Goal: Obtain resource: Obtain resource

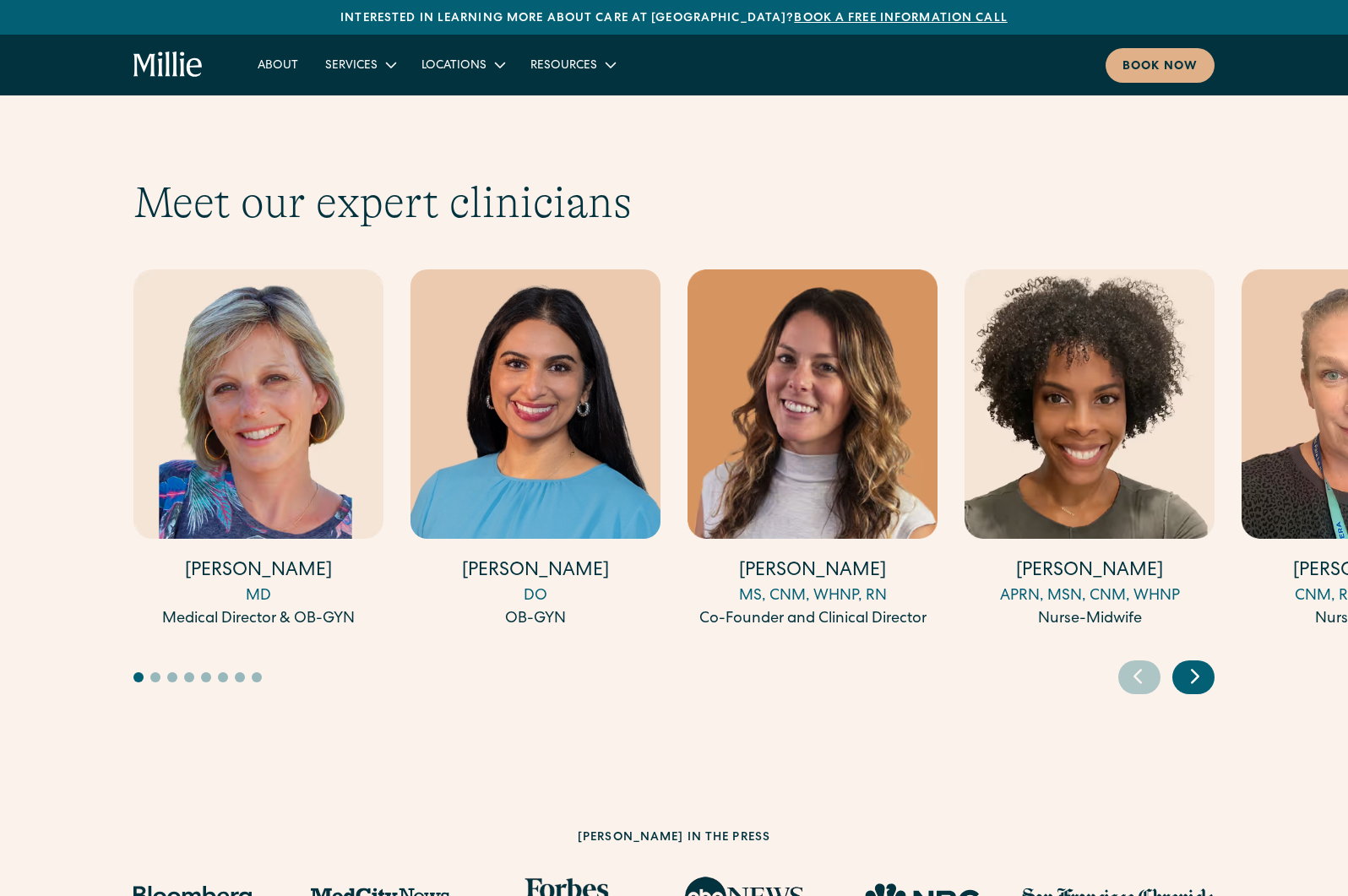
scroll to position [4559, 0]
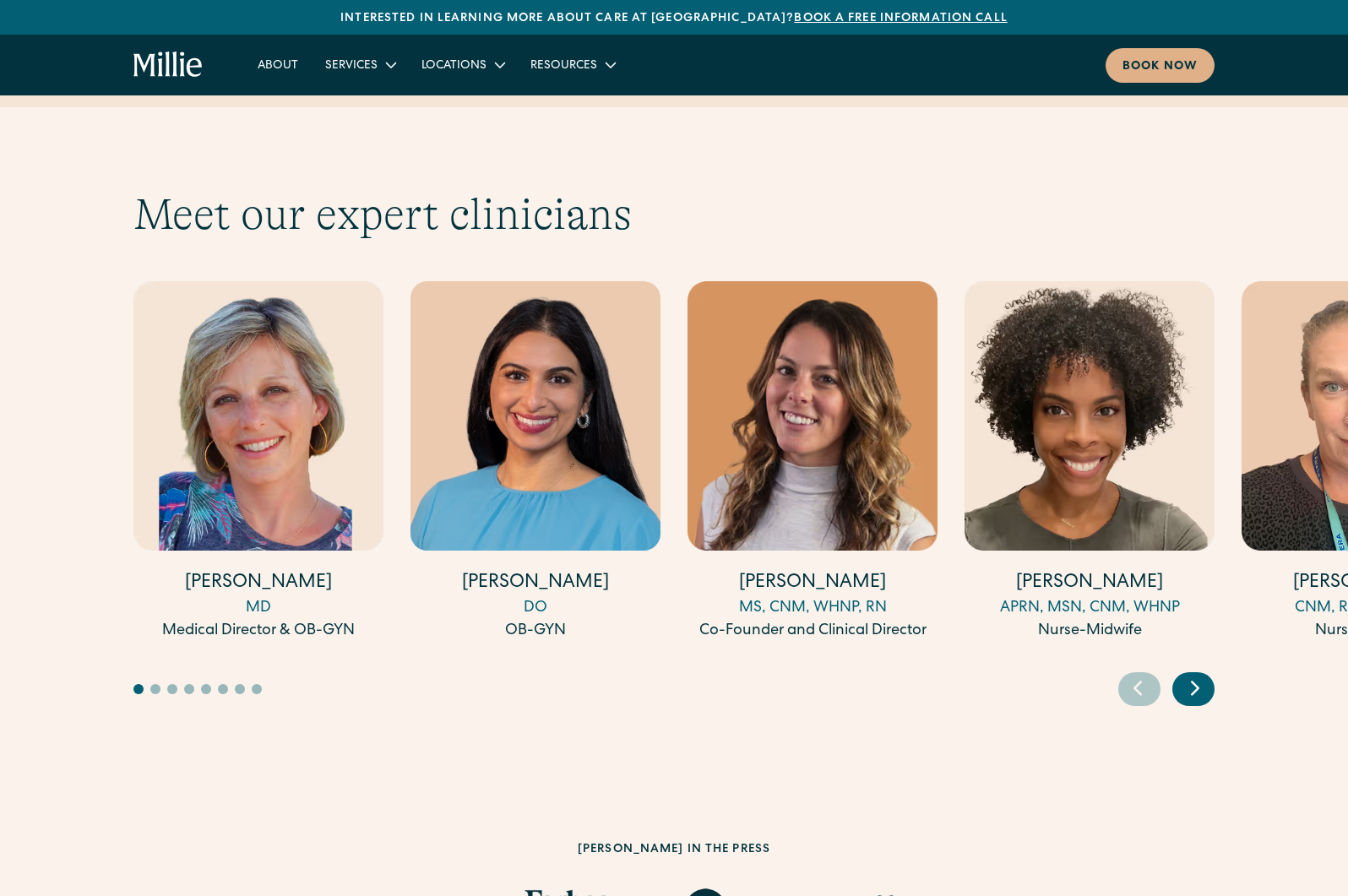
click at [1196, 683] on icon "Next slide" at bounding box center [1194, 689] width 6 height 13
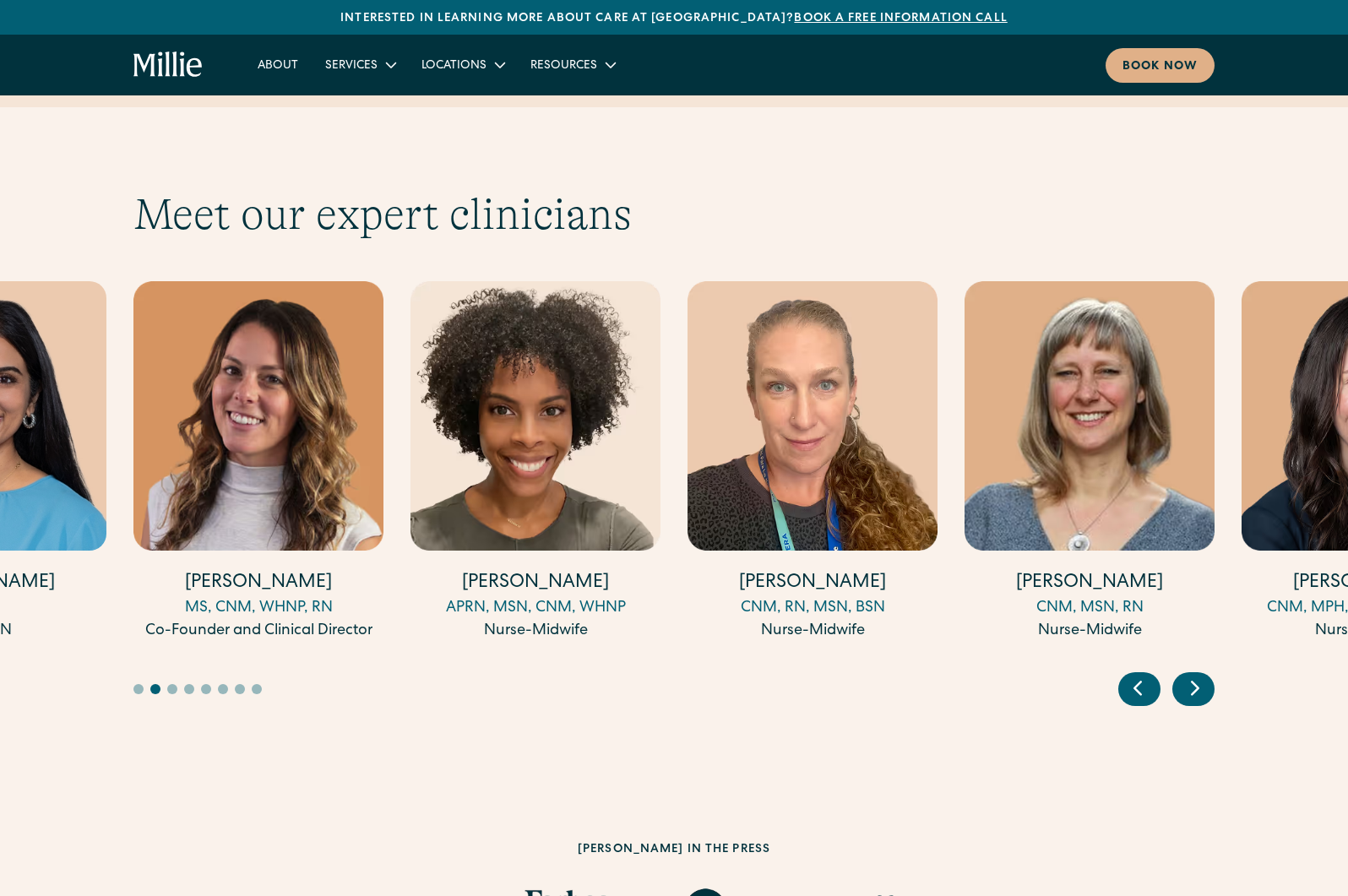
click at [1196, 683] on icon "Next slide" at bounding box center [1194, 689] width 6 height 13
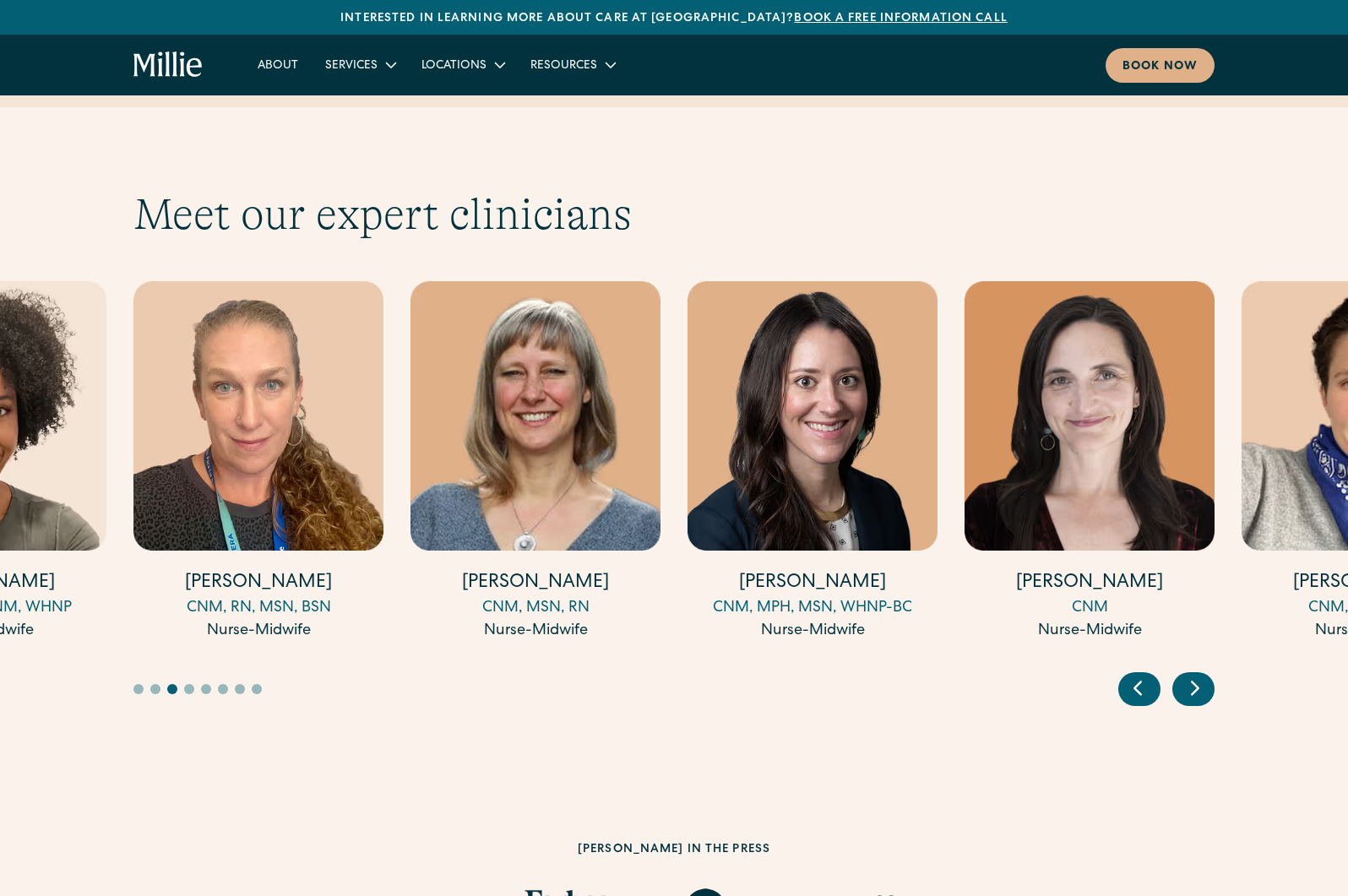
click at [1196, 683] on icon "Next slide" at bounding box center [1194, 689] width 6 height 13
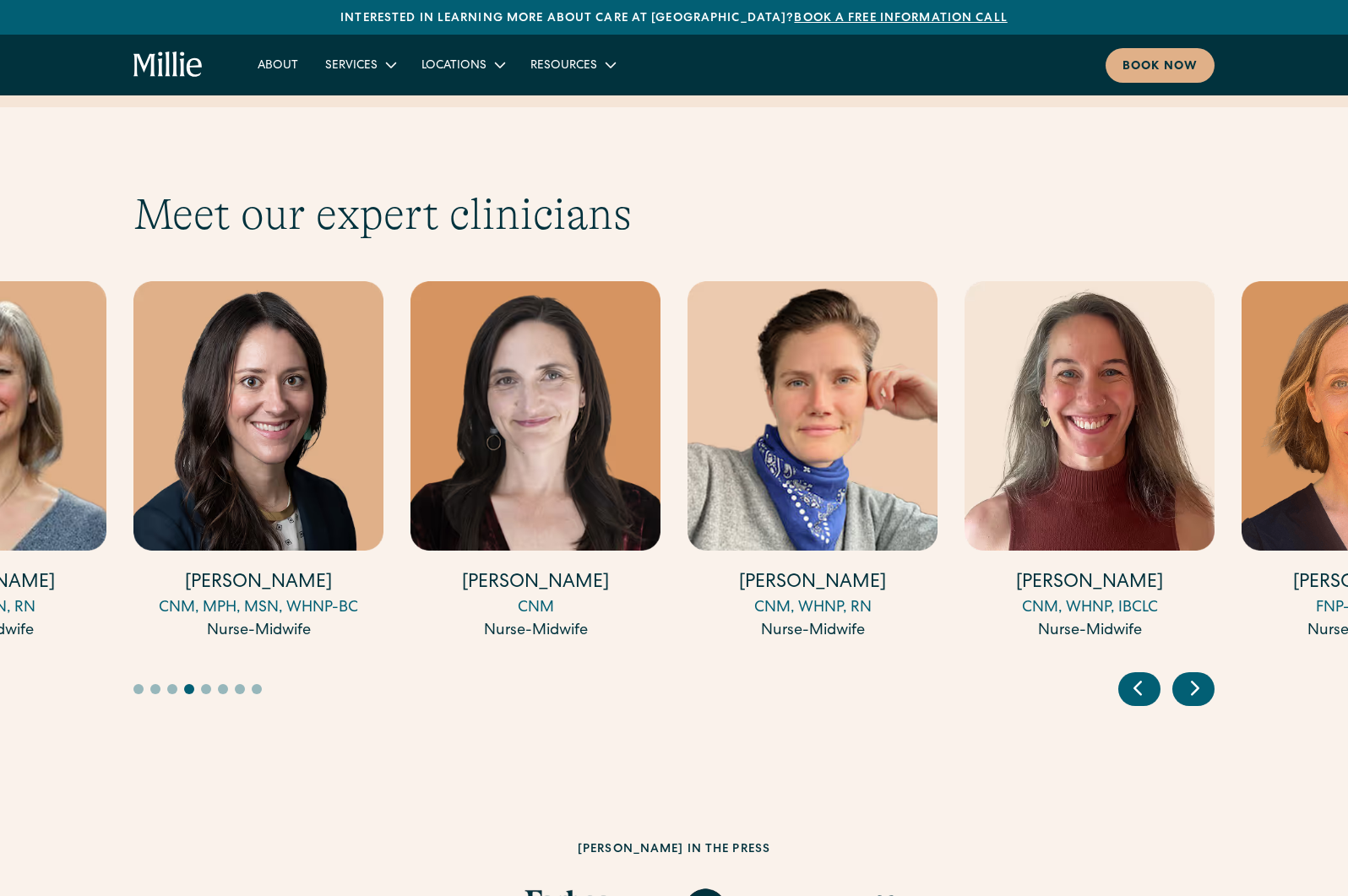
click at [1196, 683] on icon "Next slide" at bounding box center [1194, 689] width 6 height 13
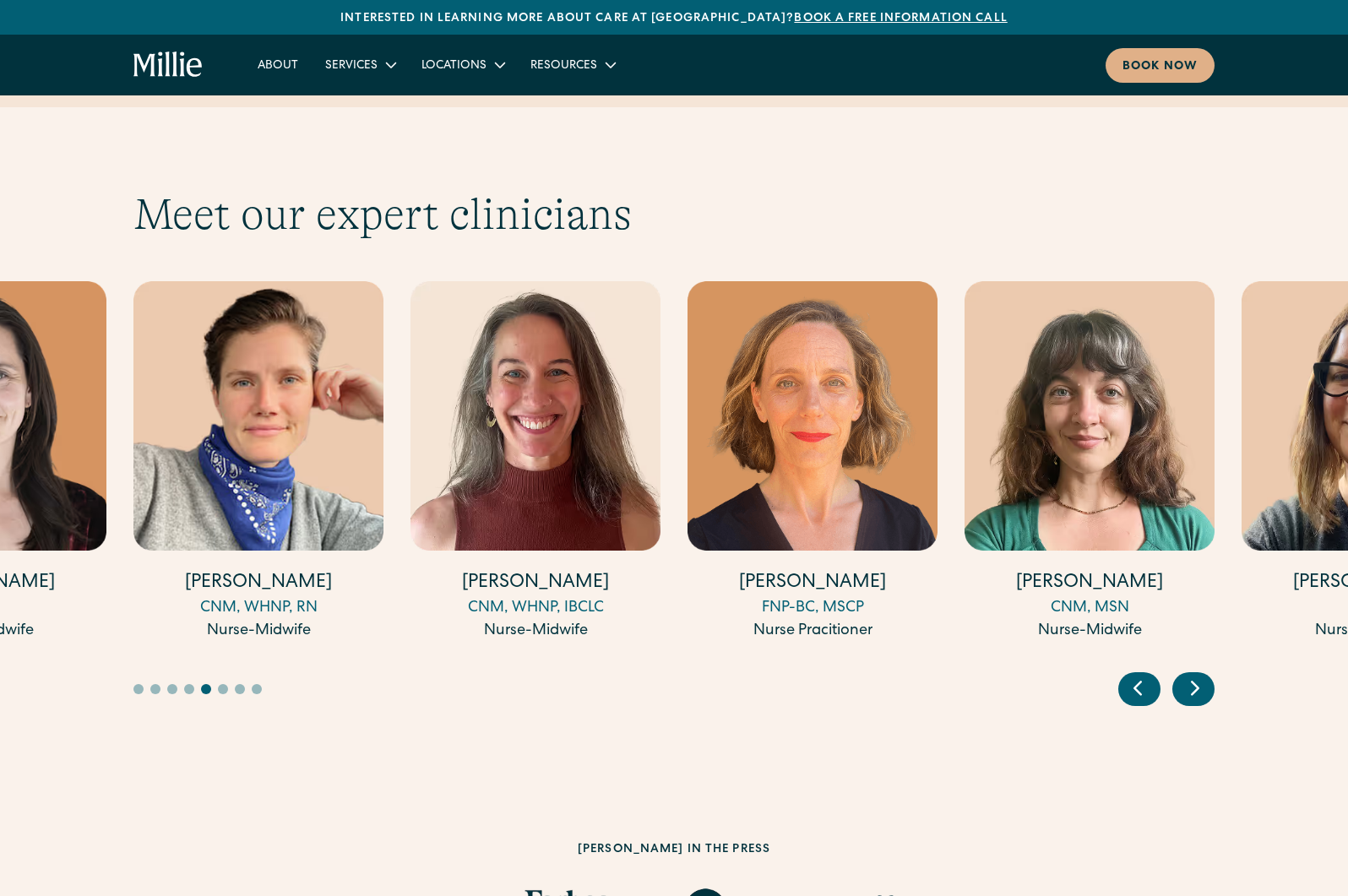
click at [1196, 683] on icon "Next slide" at bounding box center [1194, 689] width 6 height 13
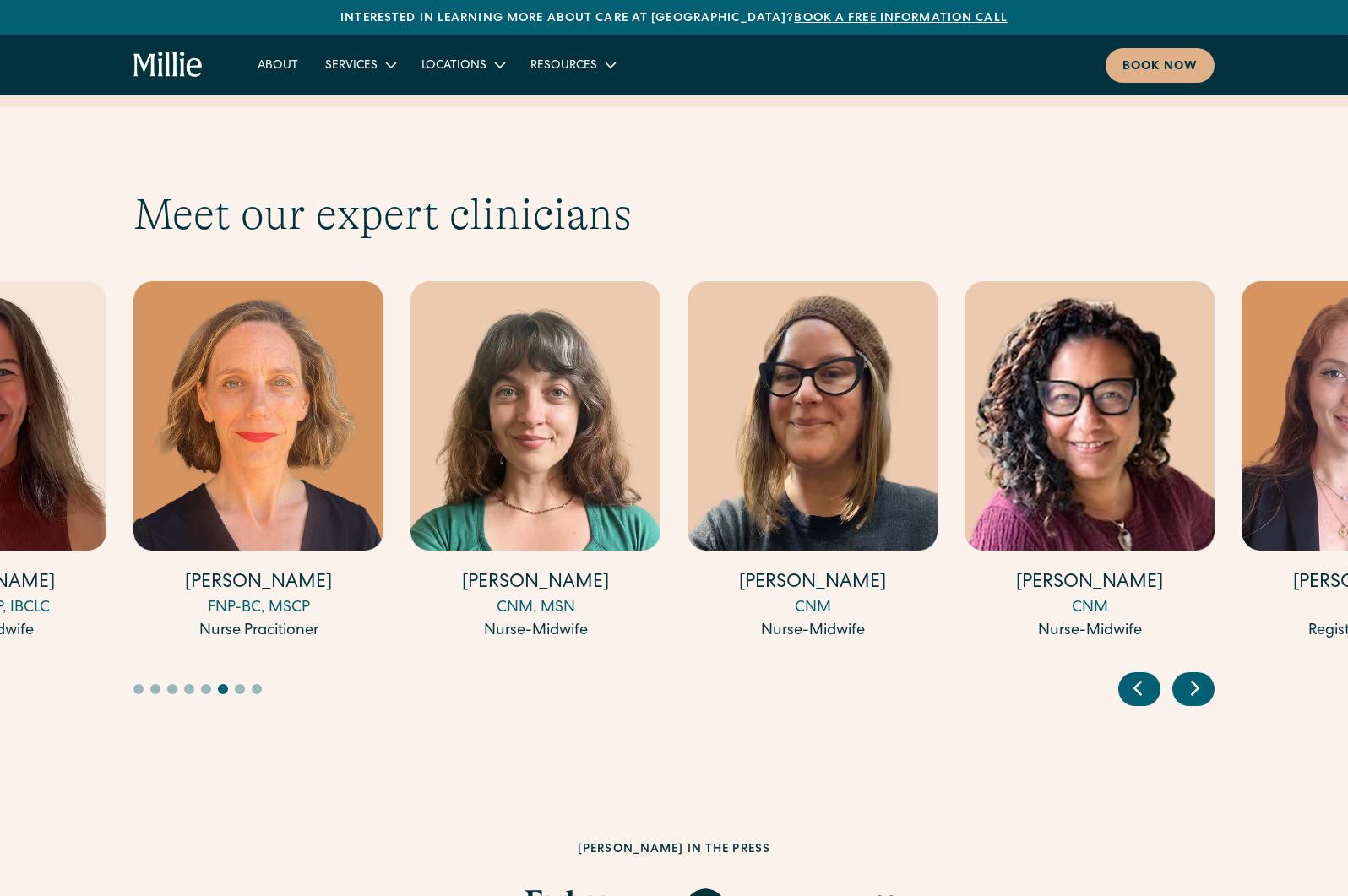
click at [1196, 683] on icon "Next slide" at bounding box center [1194, 689] width 6 height 13
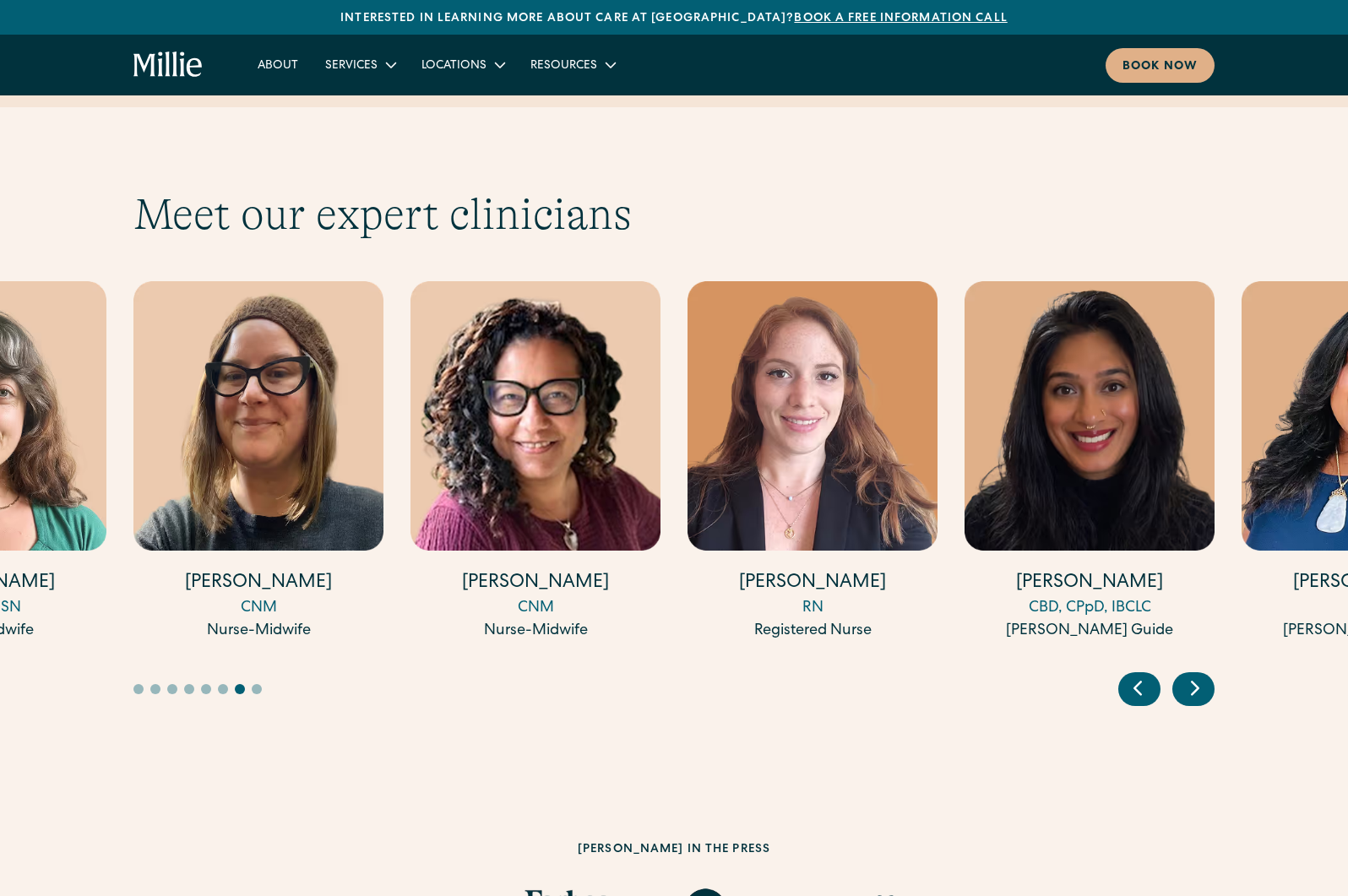
click at [1196, 683] on icon "Next slide" at bounding box center [1194, 689] width 6 height 13
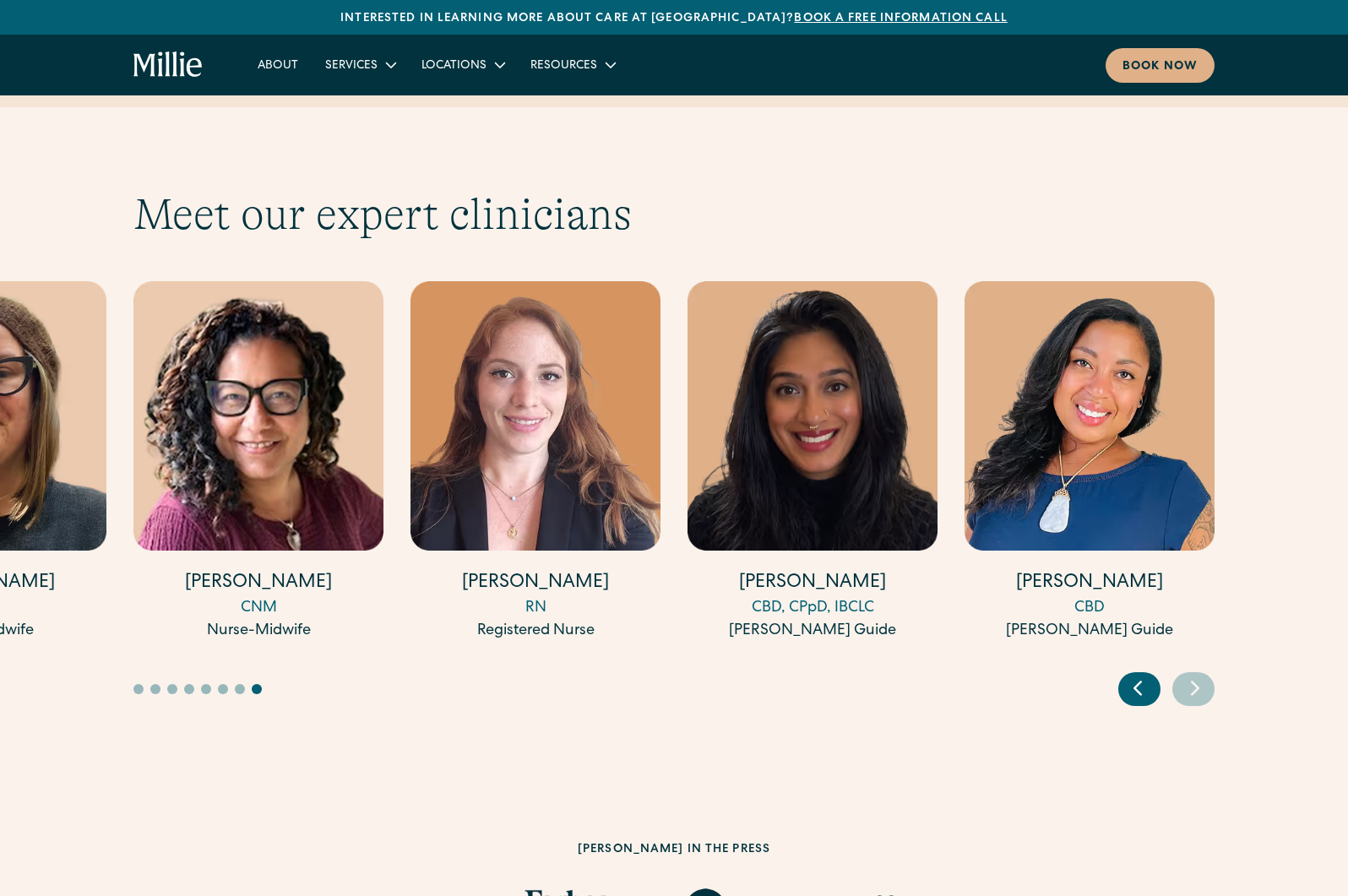
click at [1158, 672] on div at bounding box center [1166, 689] width 97 height 34
click at [1141, 674] on icon "Previous slide" at bounding box center [1137, 687] width 26 height 26
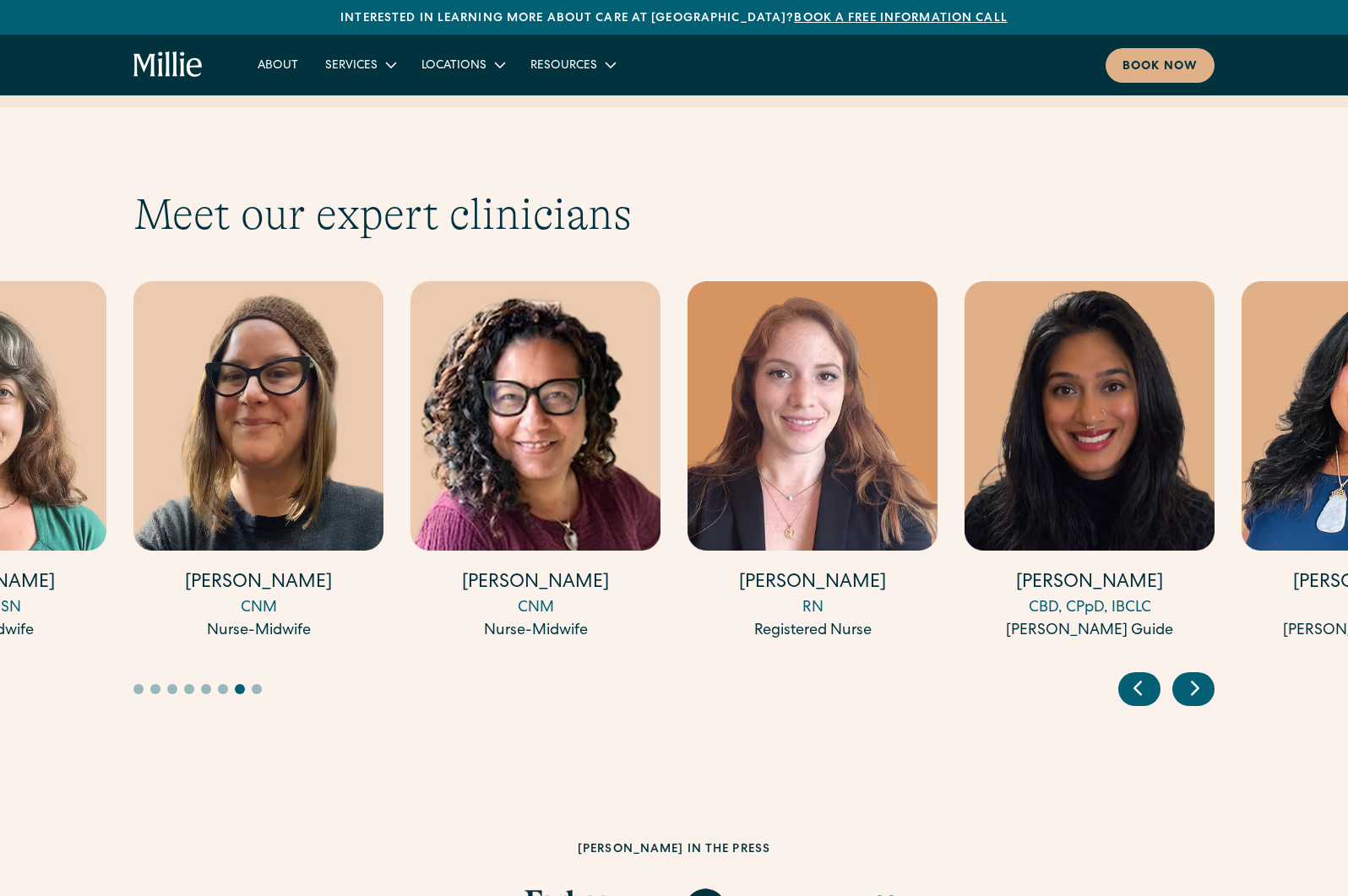
click at [1141, 674] on icon "Previous slide" at bounding box center [1137, 687] width 26 height 26
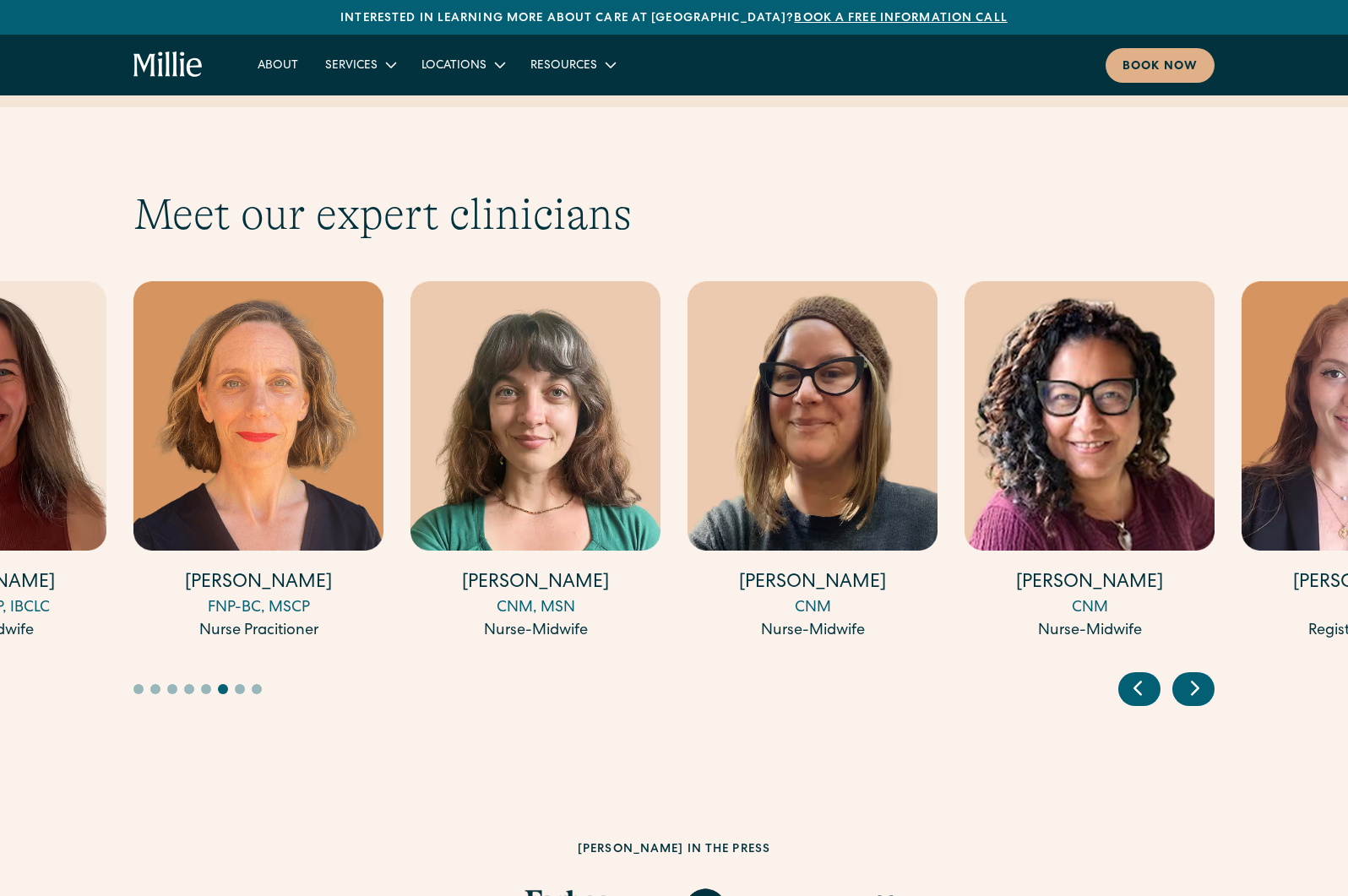
click at [1141, 674] on icon "Previous slide" at bounding box center [1137, 687] width 26 height 26
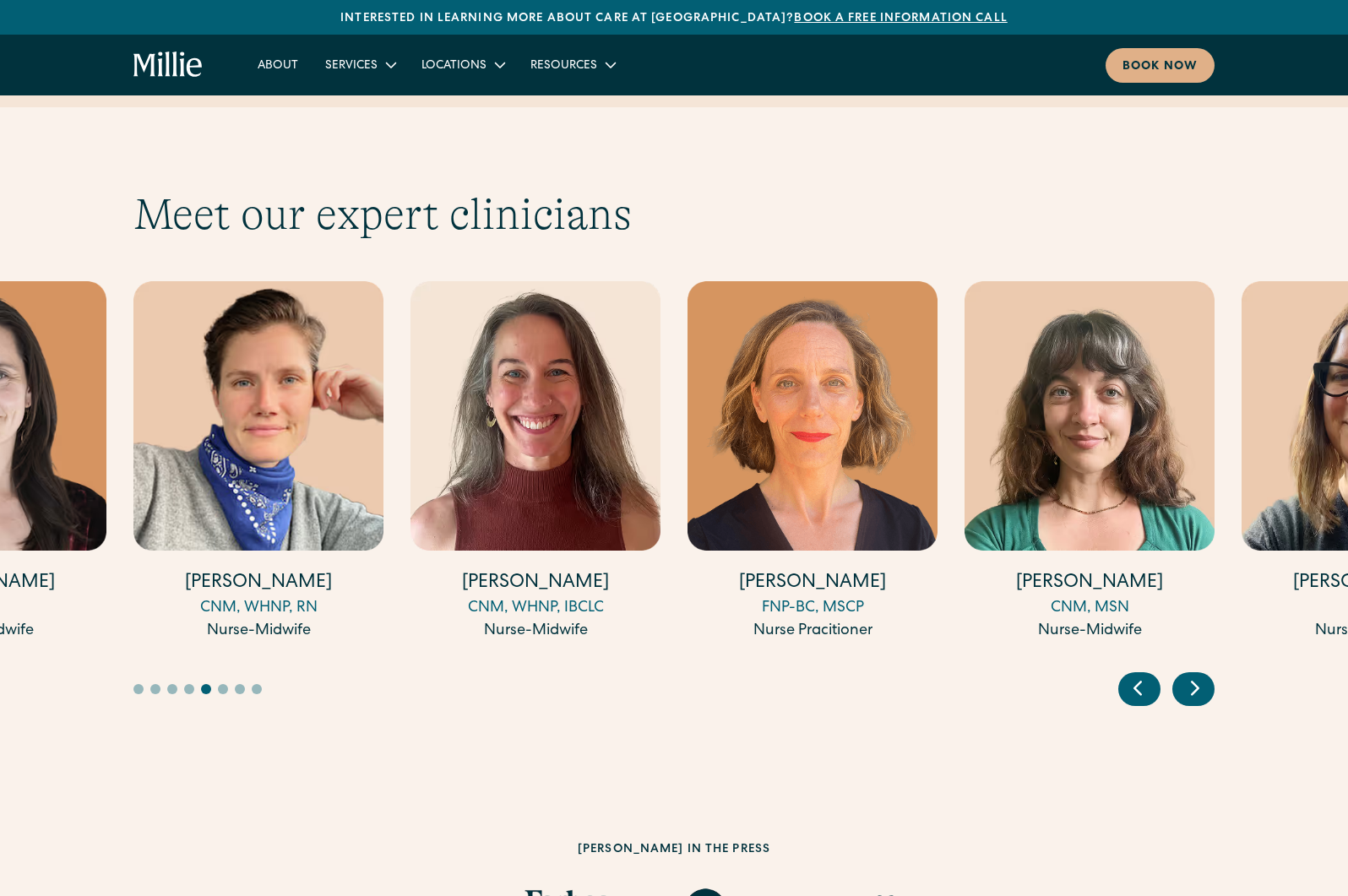
click at [1141, 674] on icon "Previous slide" at bounding box center [1137, 687] width 26 height 26
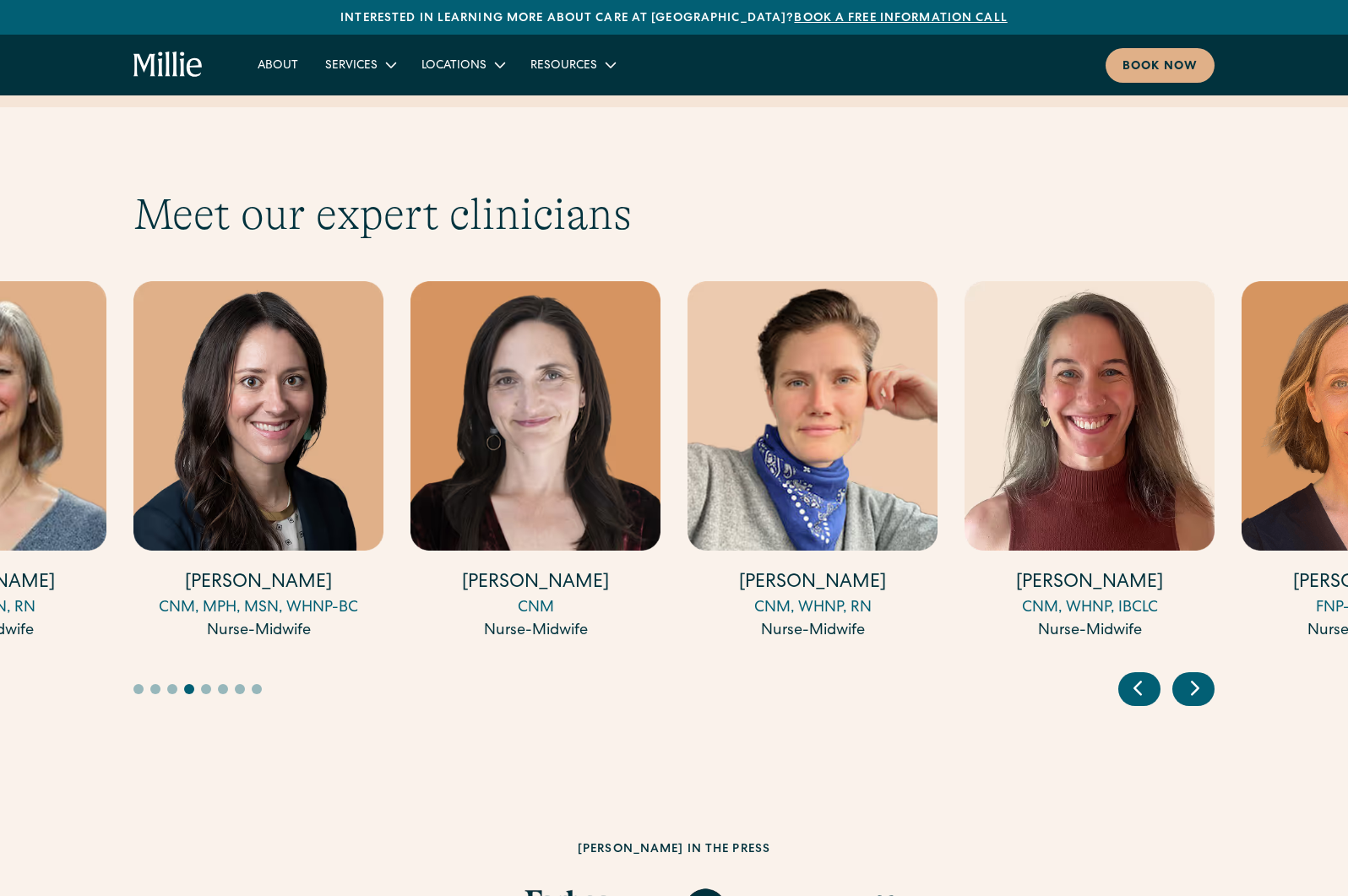
click at [1141, 674] on icon "Previous slide" at bounding box center [1137, 687] width 26 height 26
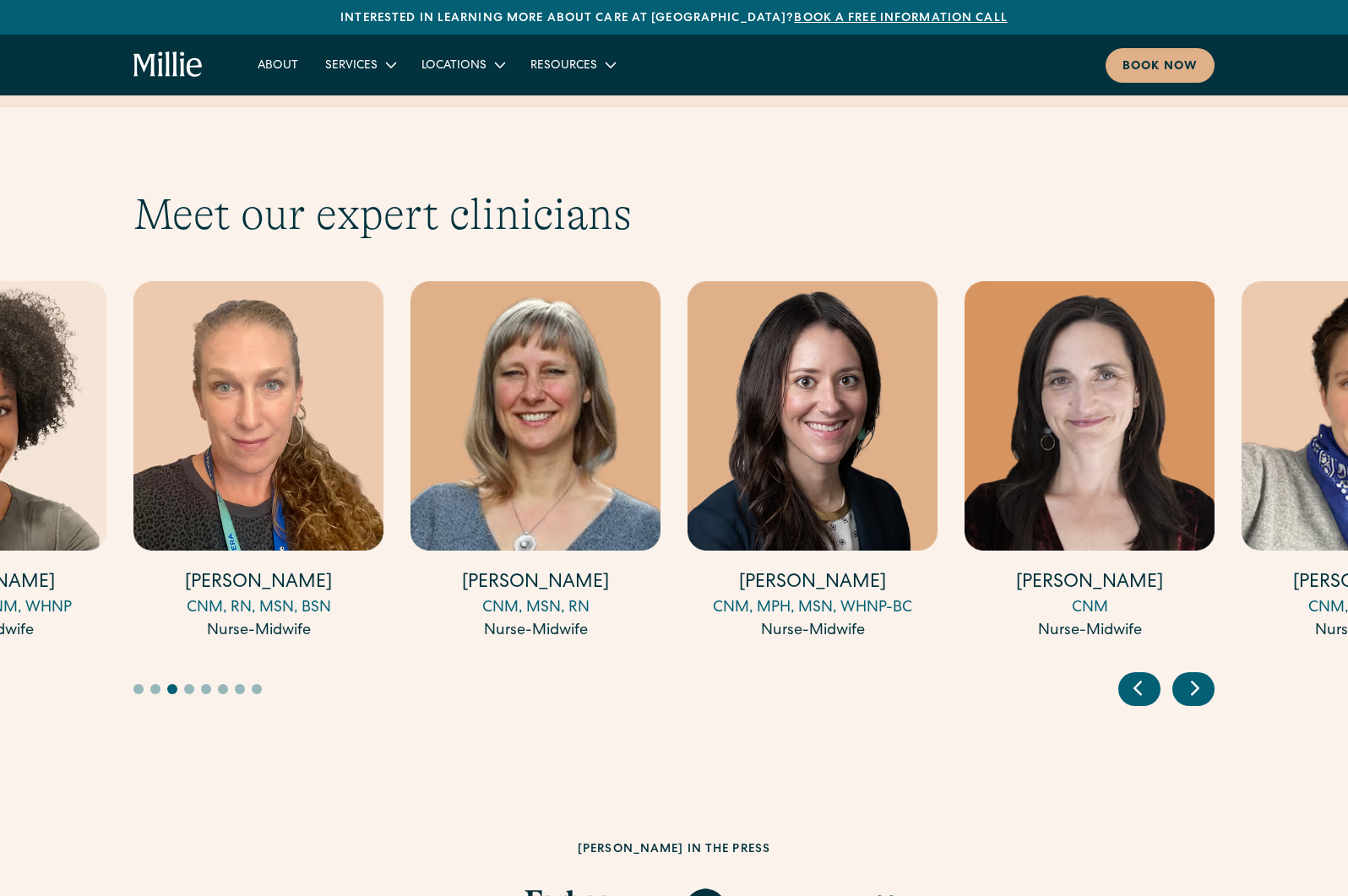
click at [1141, 674] on icon "Previous slide" at bounding box center [1137, 687] width 26 height 26
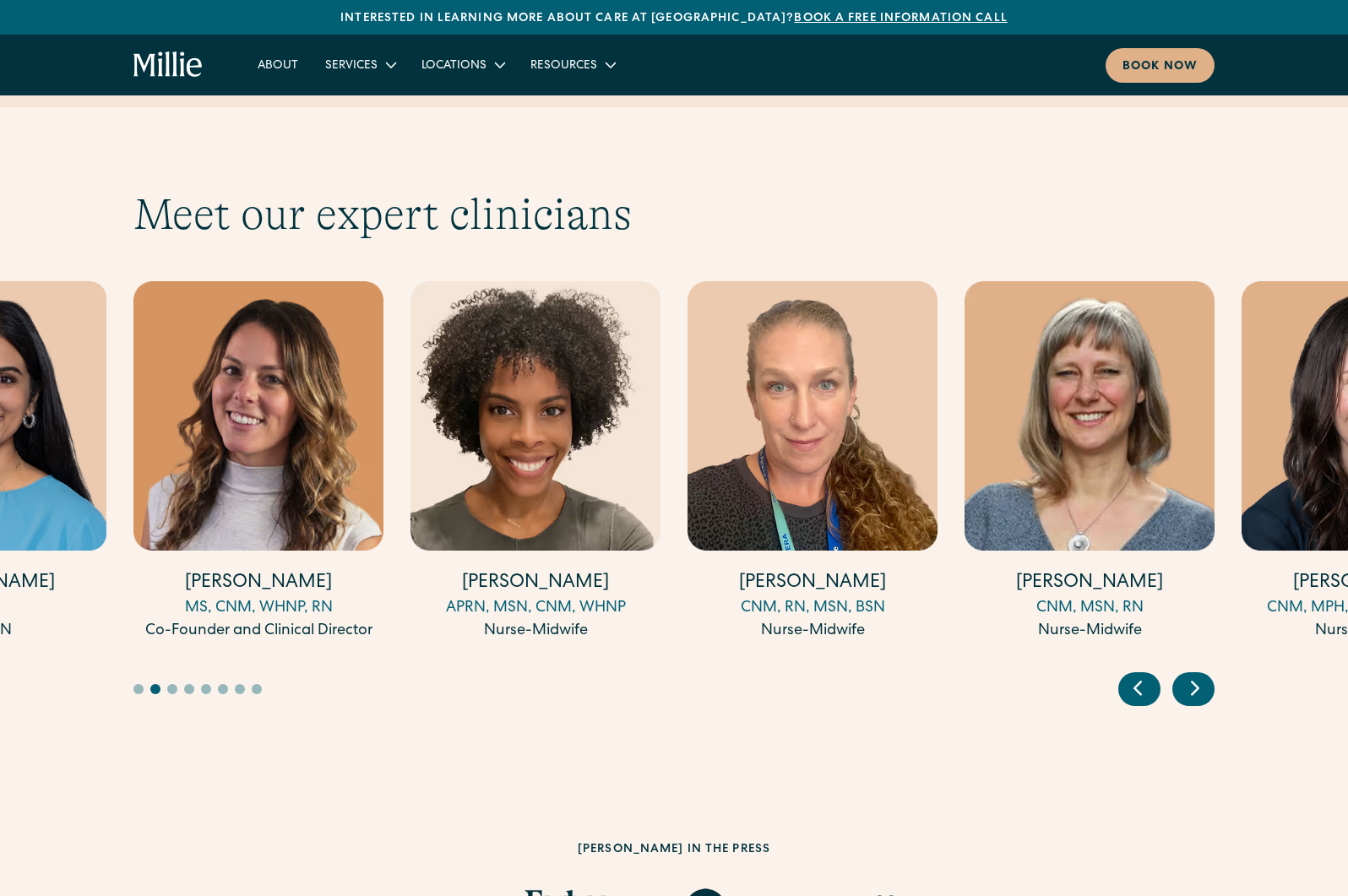
click at [1141, 674] on icon "Previous slide" at bounding box center [1137, 687] width 26 height 26
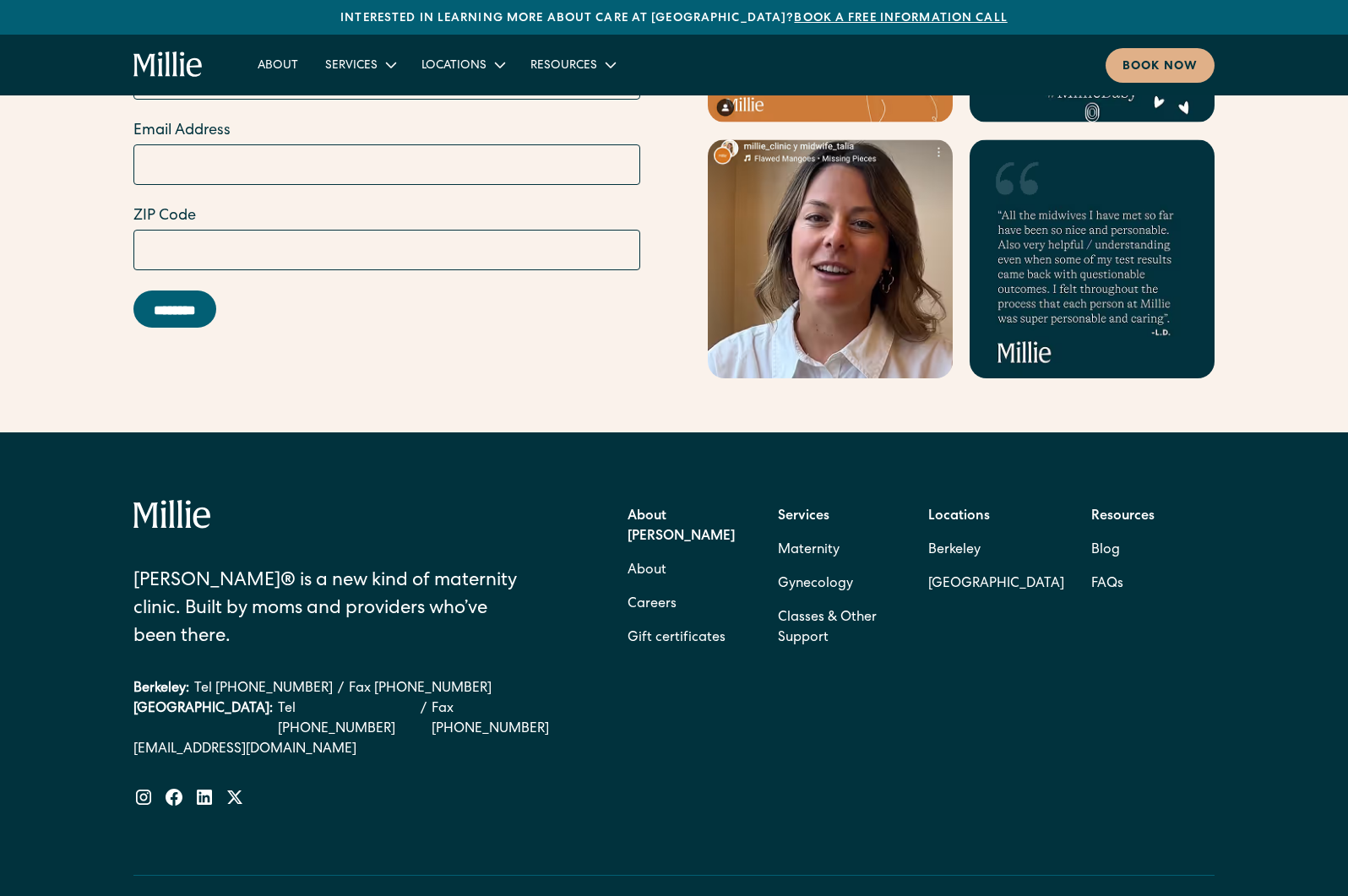
scroll to position [6691, 0]
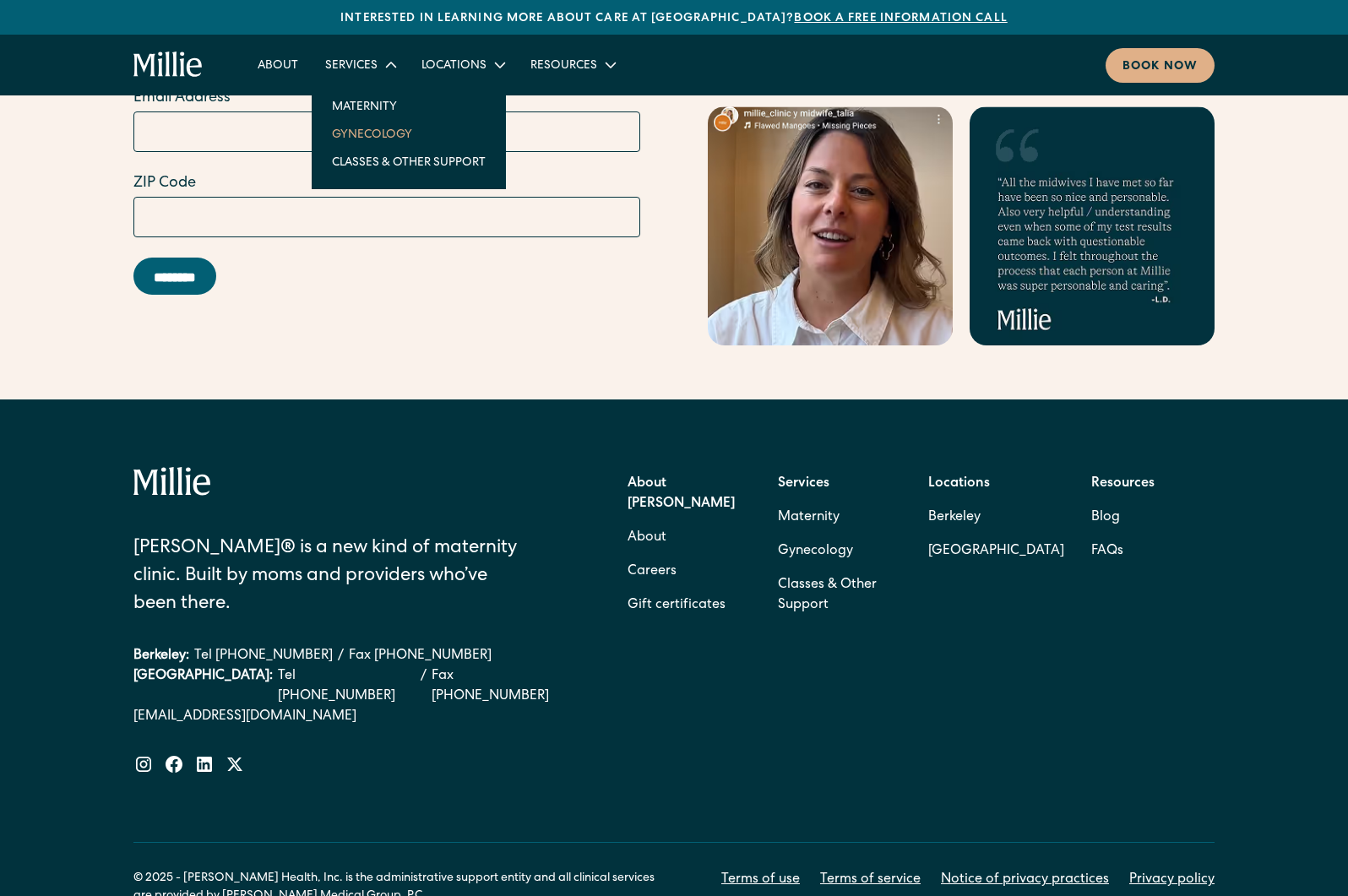
click at [382, 132] on link "Gynecology" at bounding box center [409, 133] width 180 height 28
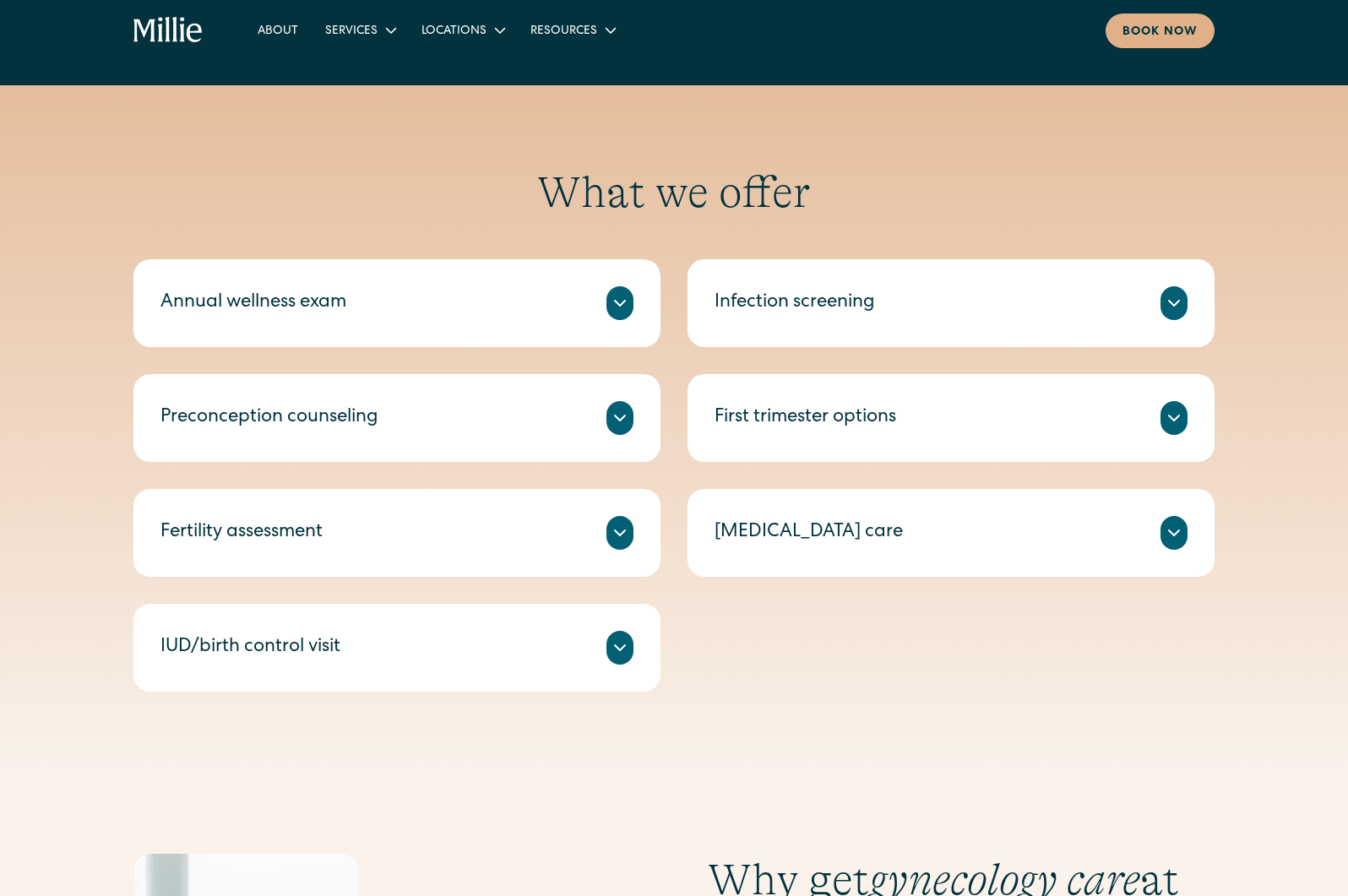
scroll to position [779, 0]
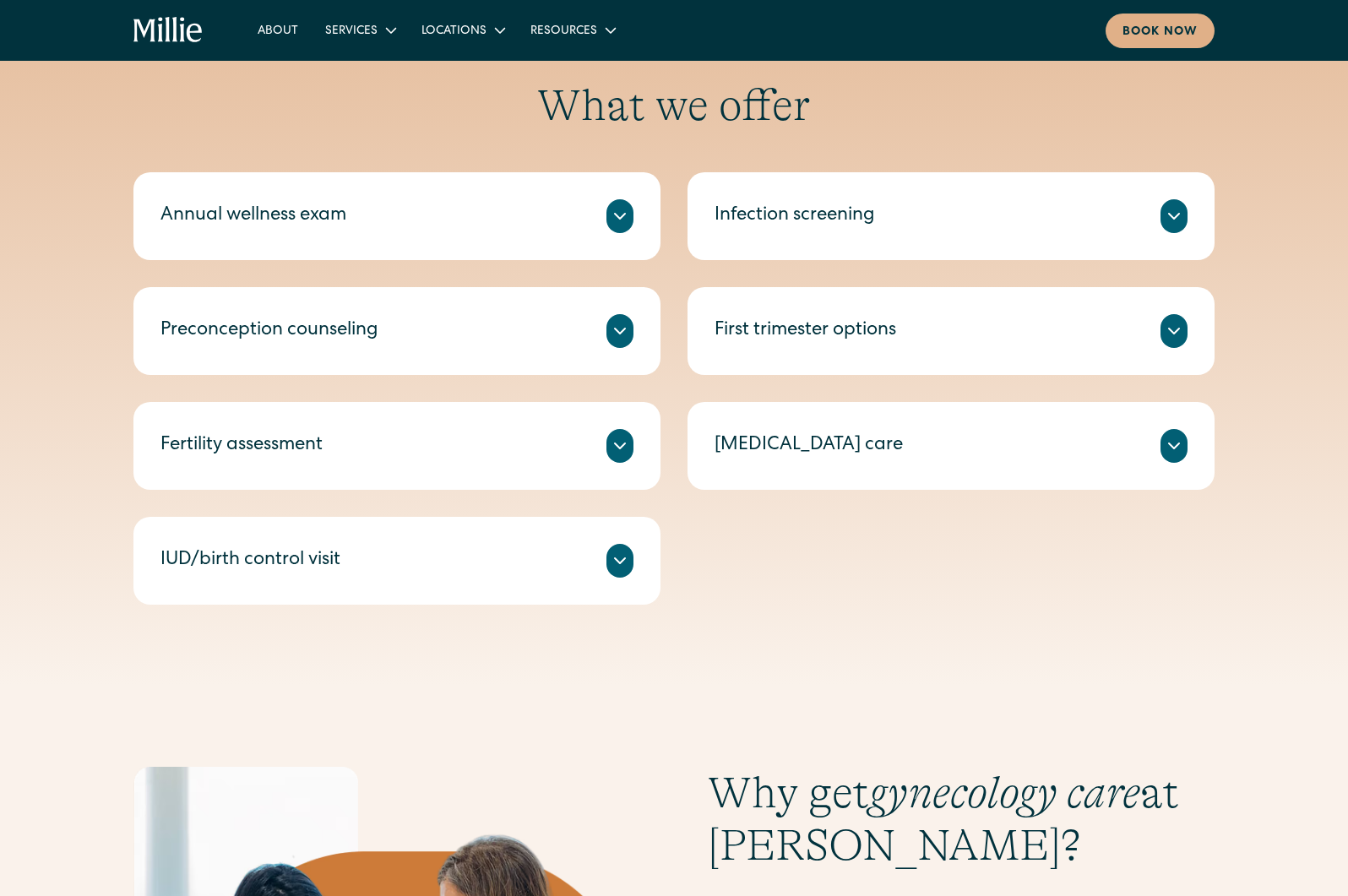
click at [452, 561] on div "IUD/birth control visit" at bounding box center [397, 560] width 473 height 34
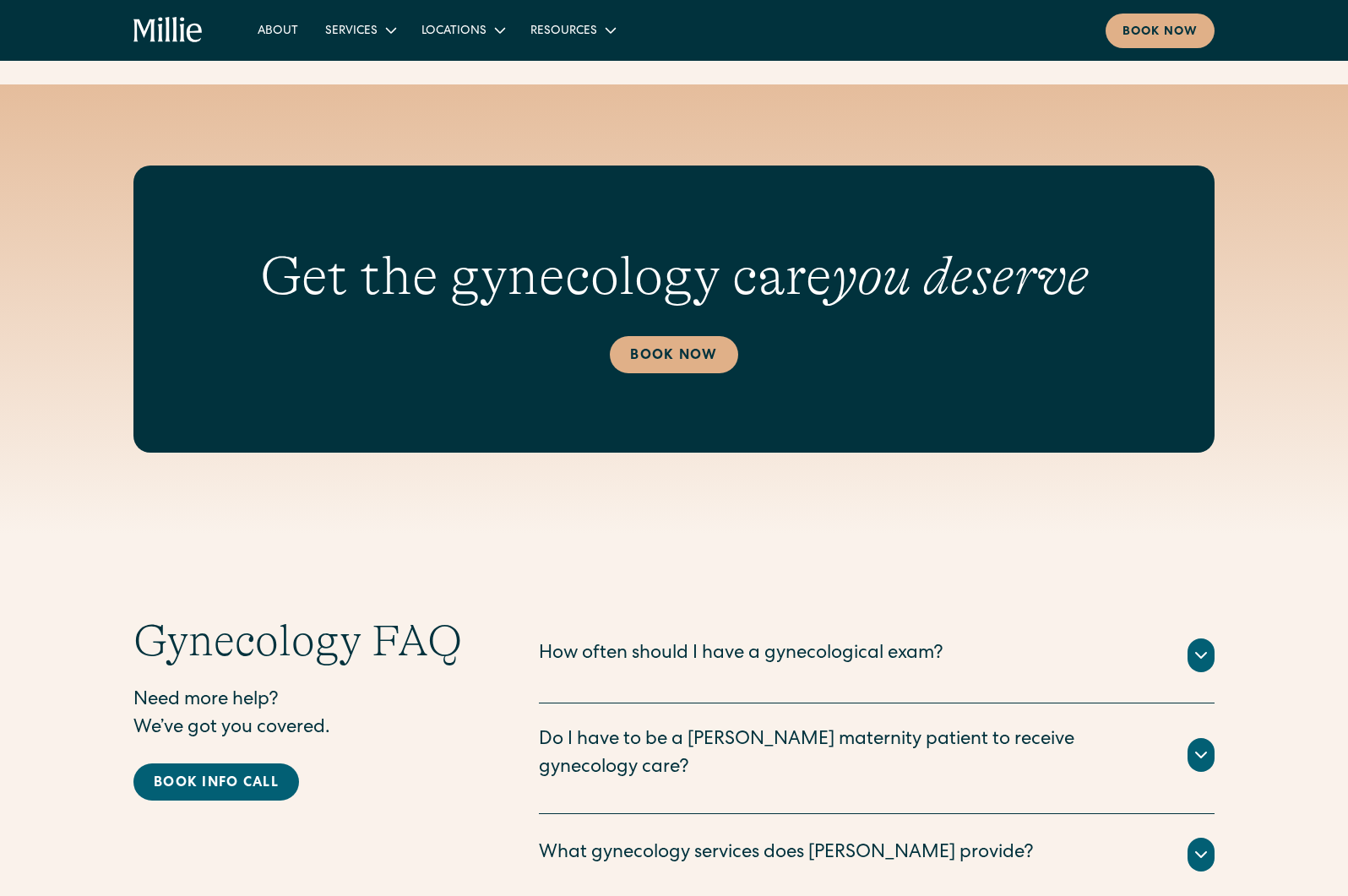
scroll to position [2971, 0]
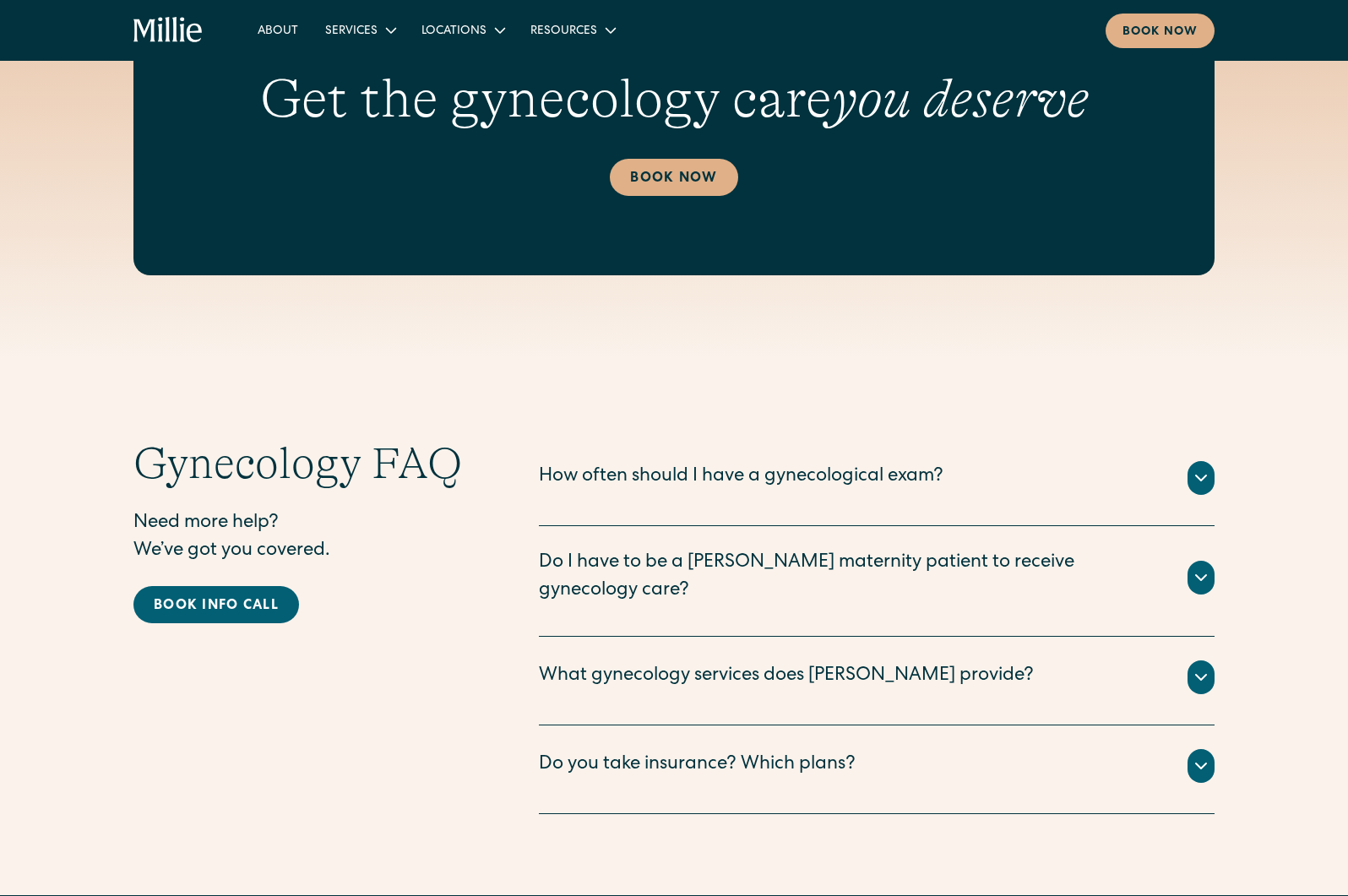
click at [705, 481] on div "How often should I have a gynecological exam?" at bounding box center [742, 477] width 405 height 28
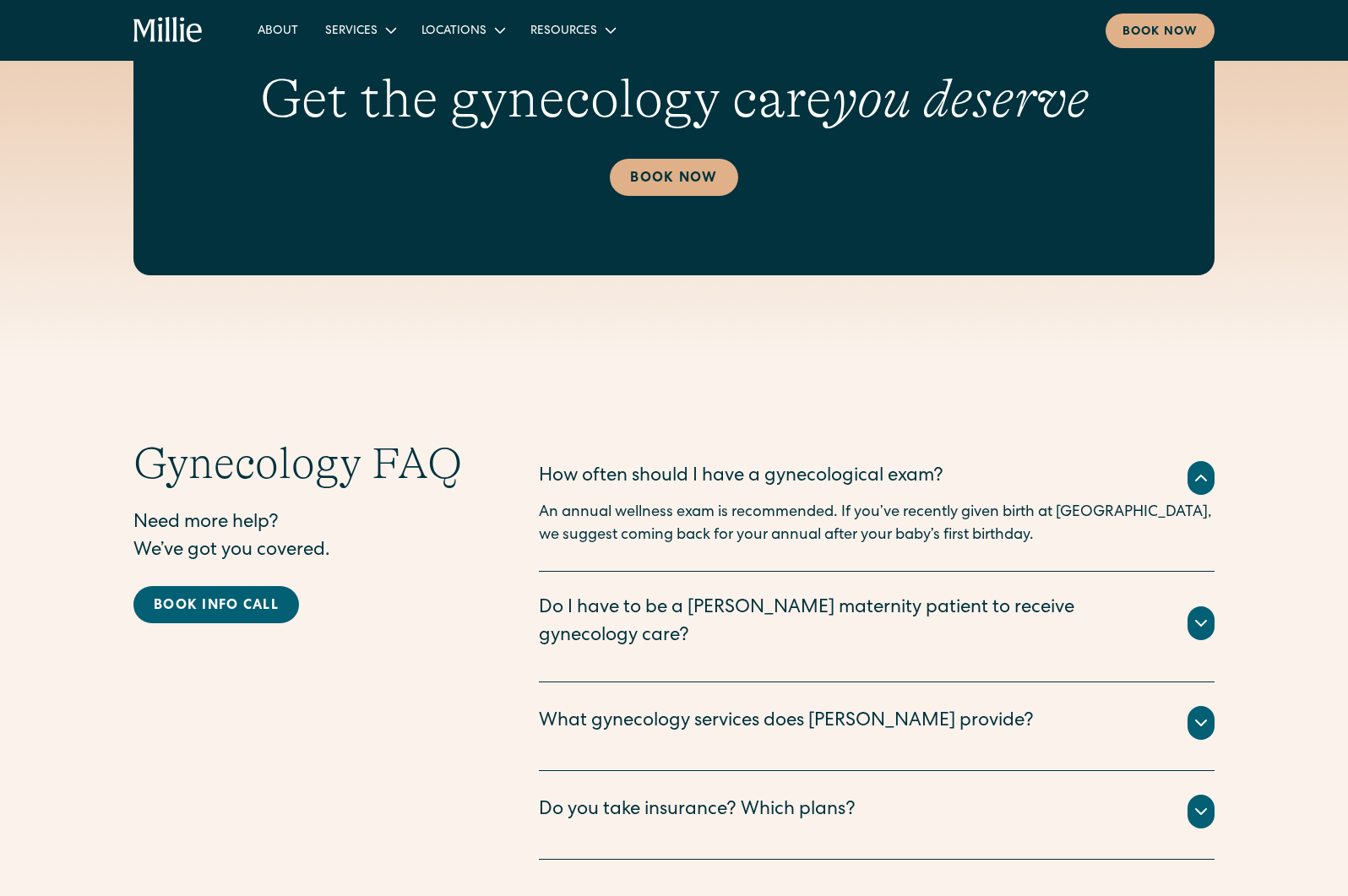
click at [575, 611] on div "Do I have to be a [PERSON_NAME] maternity patient to receive gynecology care?" at bounding box center [853, 623] width 628 height 56
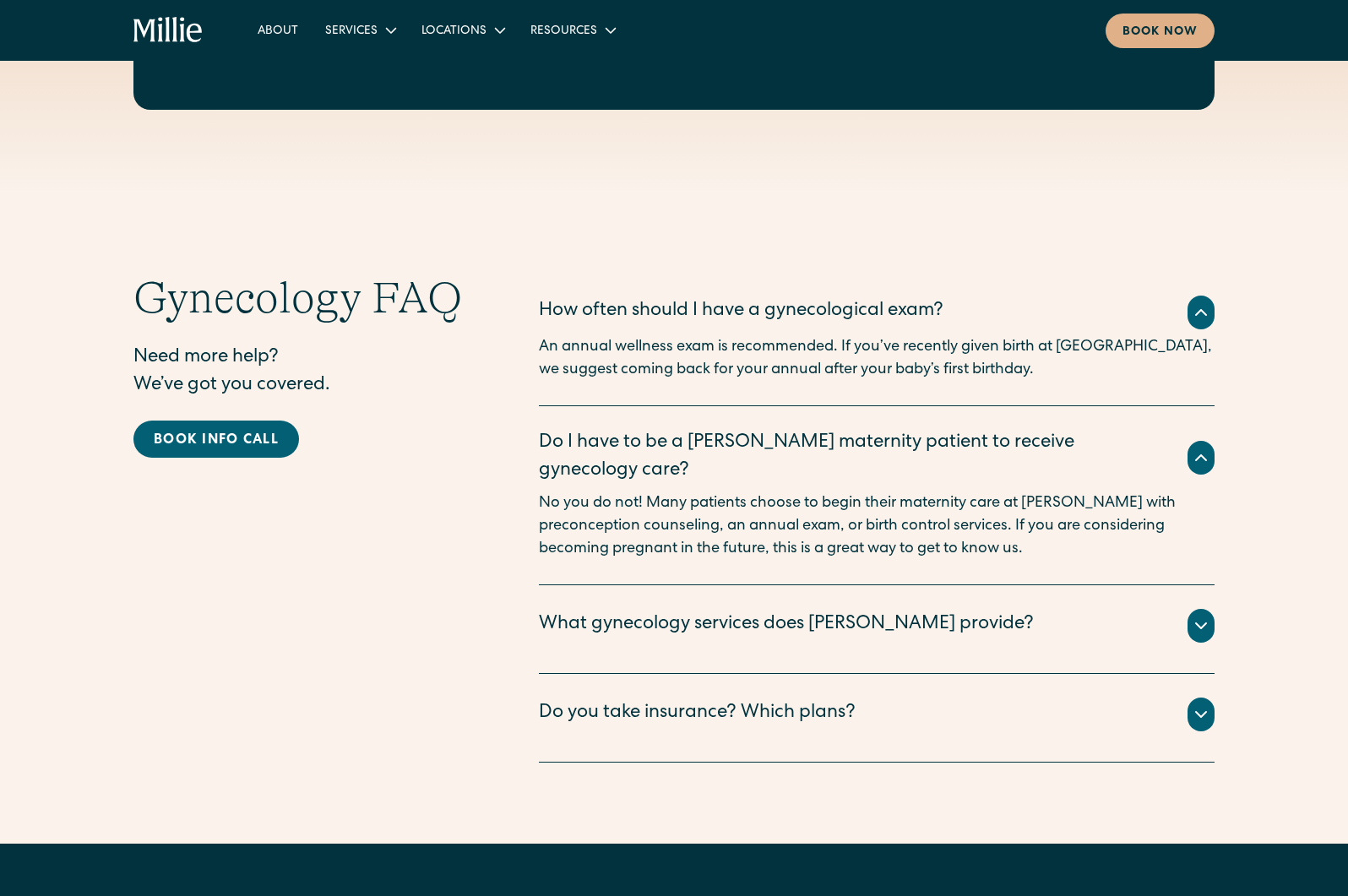
scroll to position [3225, 0]
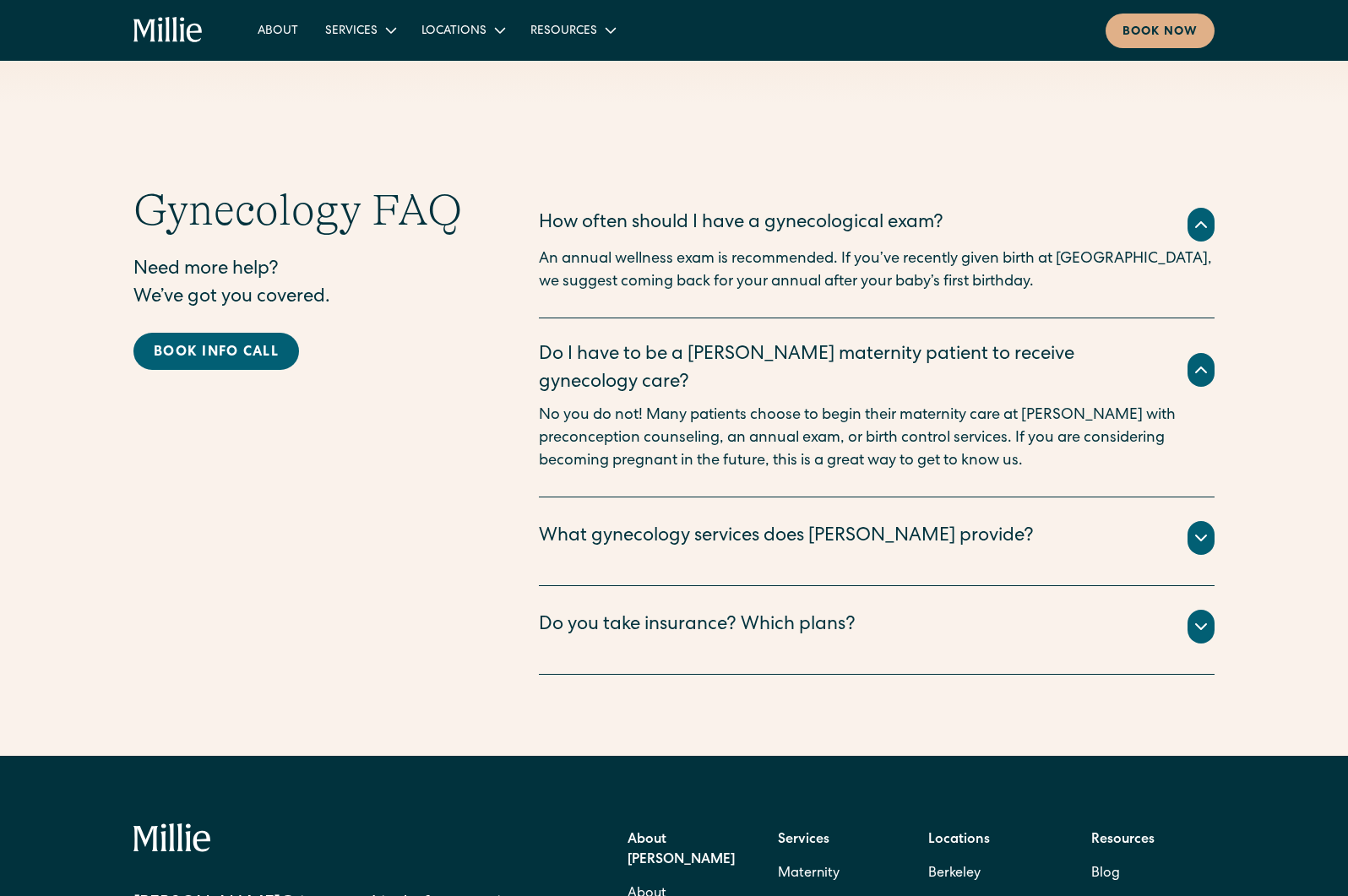
click at [822, 524] on div "What gynecology services does Millie provide?" at bounding box center [787, 537] width 495 height 28
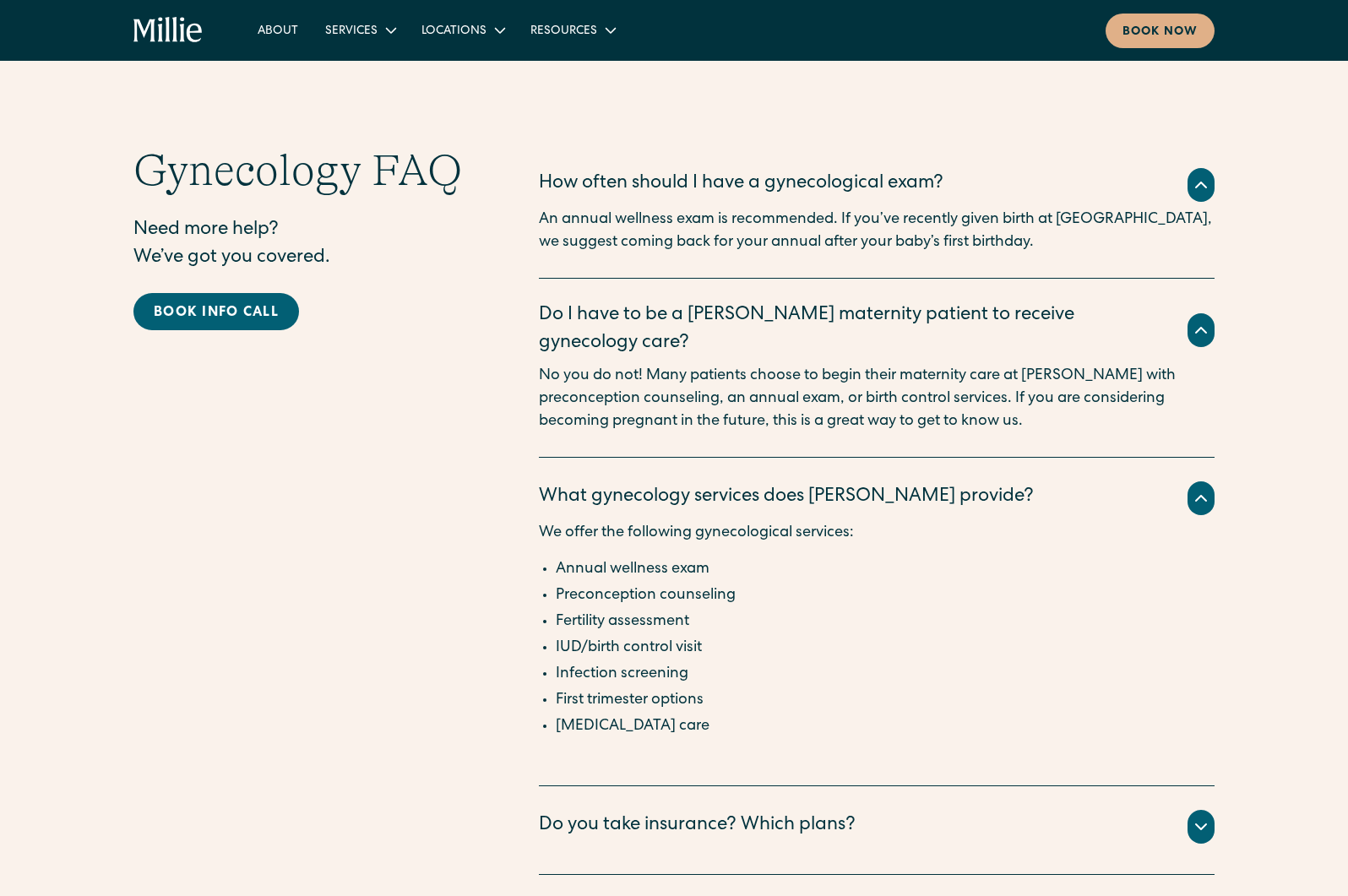
scroll to position [3315, 0]
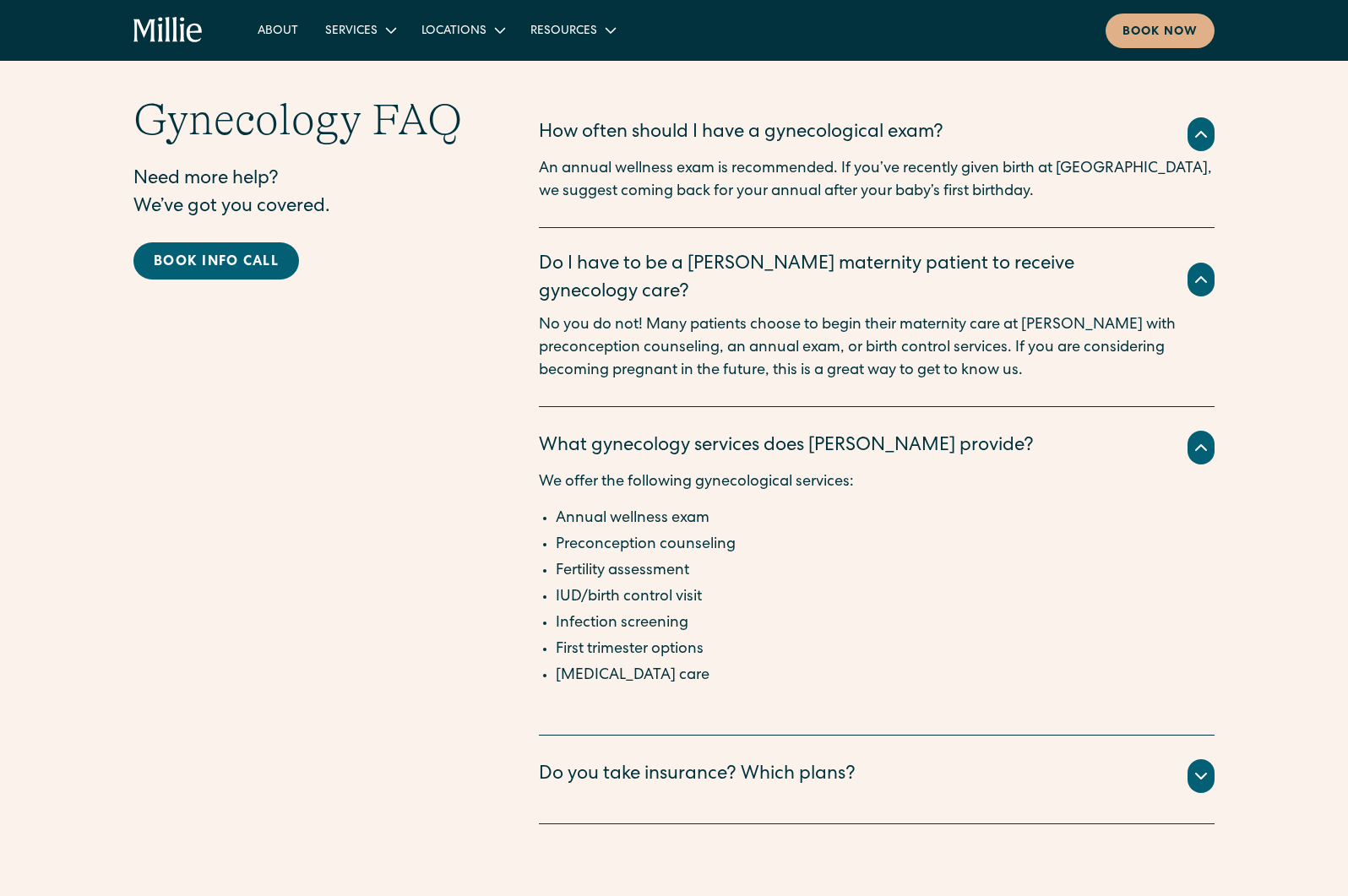
click at [743, 762] on div "Do you take insurance? Which plans?" at bounding box center [697, 775] width 317 height 28
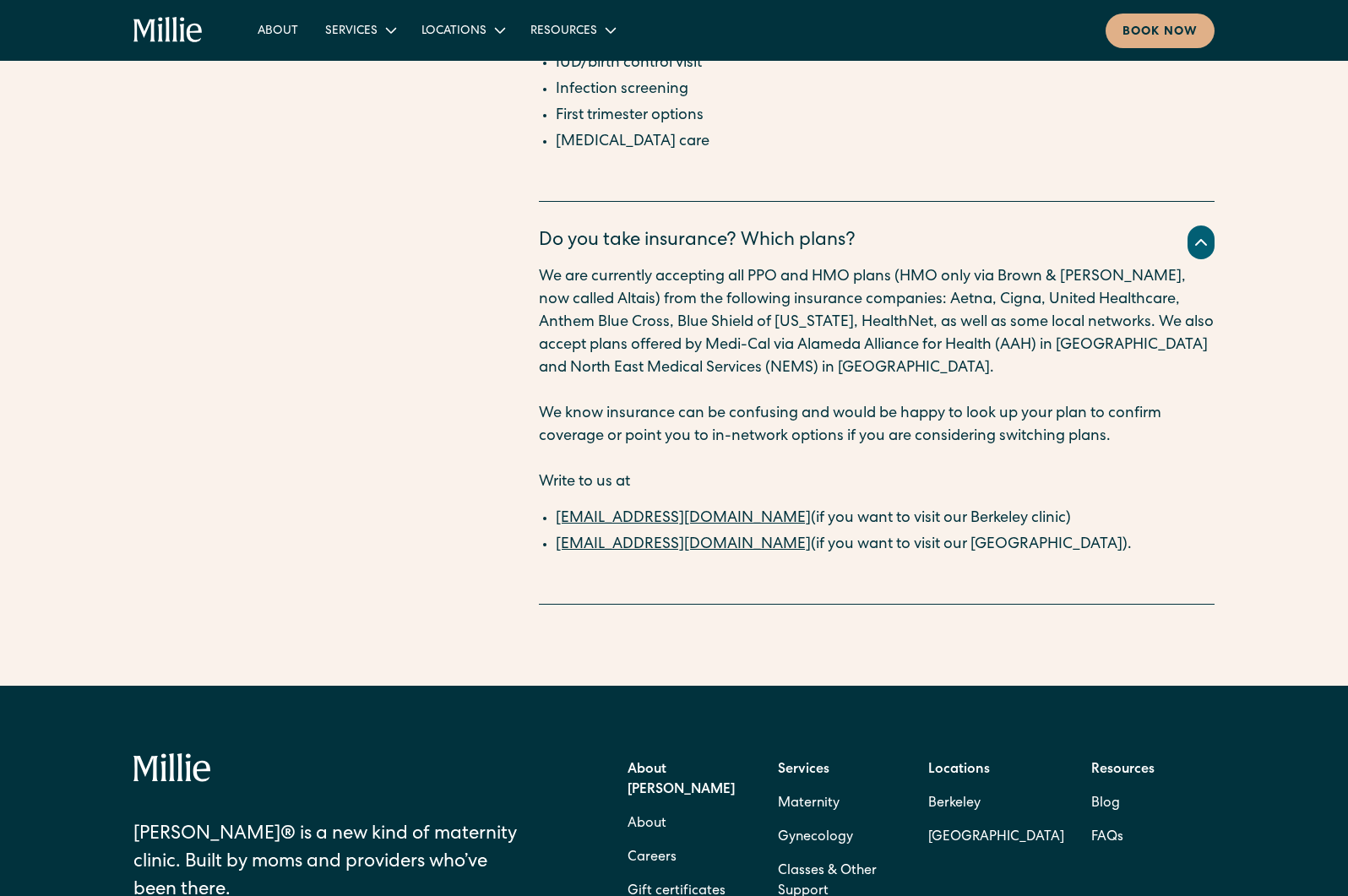
scroll to position [3710, 0]
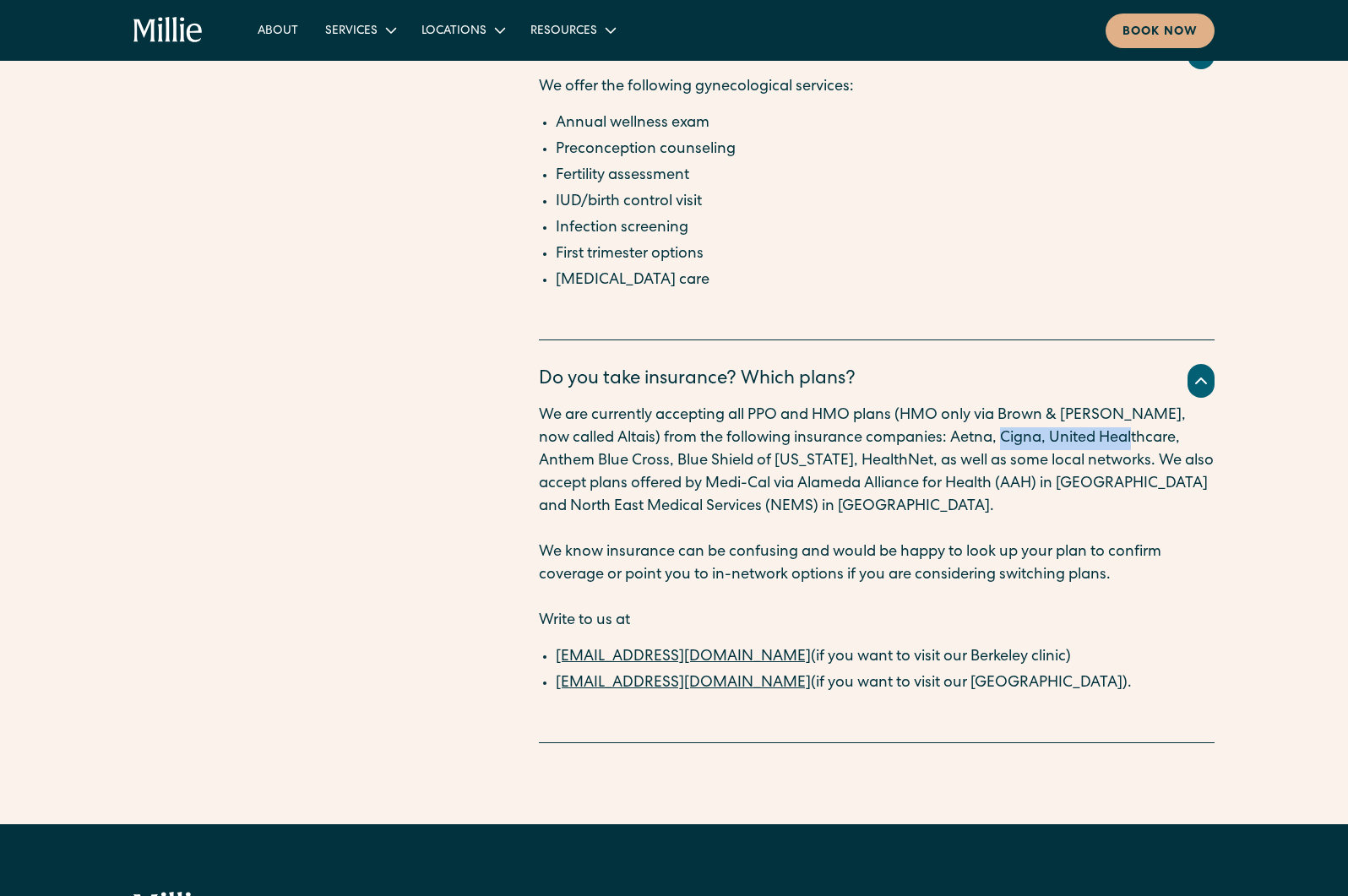
drag, startPoint x: 976, startPoint y: 413, endPoint x: 1105, endPoint y: 415, distance: 129.0
click at [1105, 415] on p "We are currently accepting all PPO and HMO plans (HMO only via Brown & Toland, …" at bounding box center [877, 462] width 675 height 114
click at [189, 651] on div "Gynecology FAQ Need more help? We’ve got you covered. Book info call" at bounding box center [302, 220] width 338 height 1044
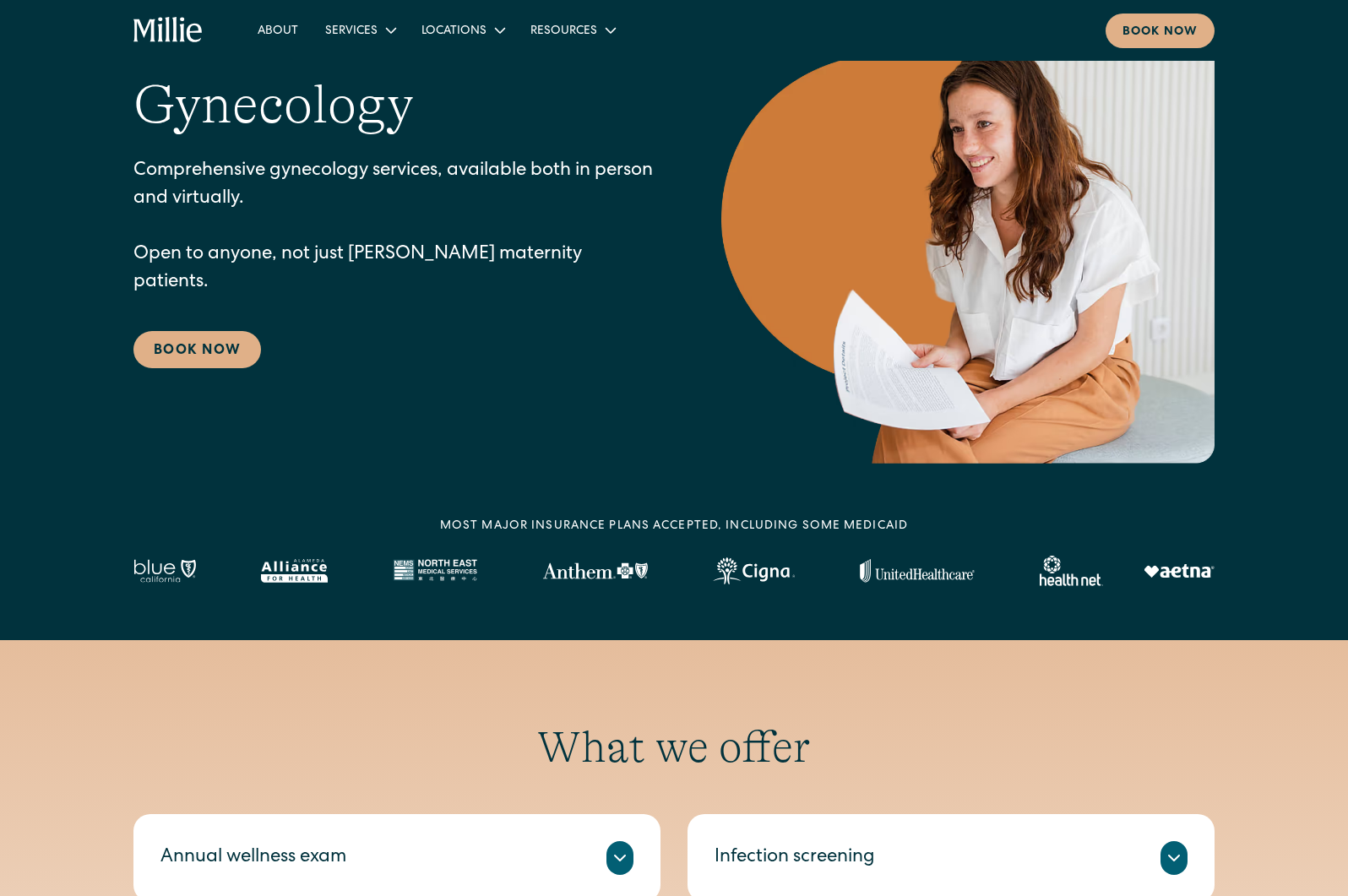
scroll to position [0, 0]
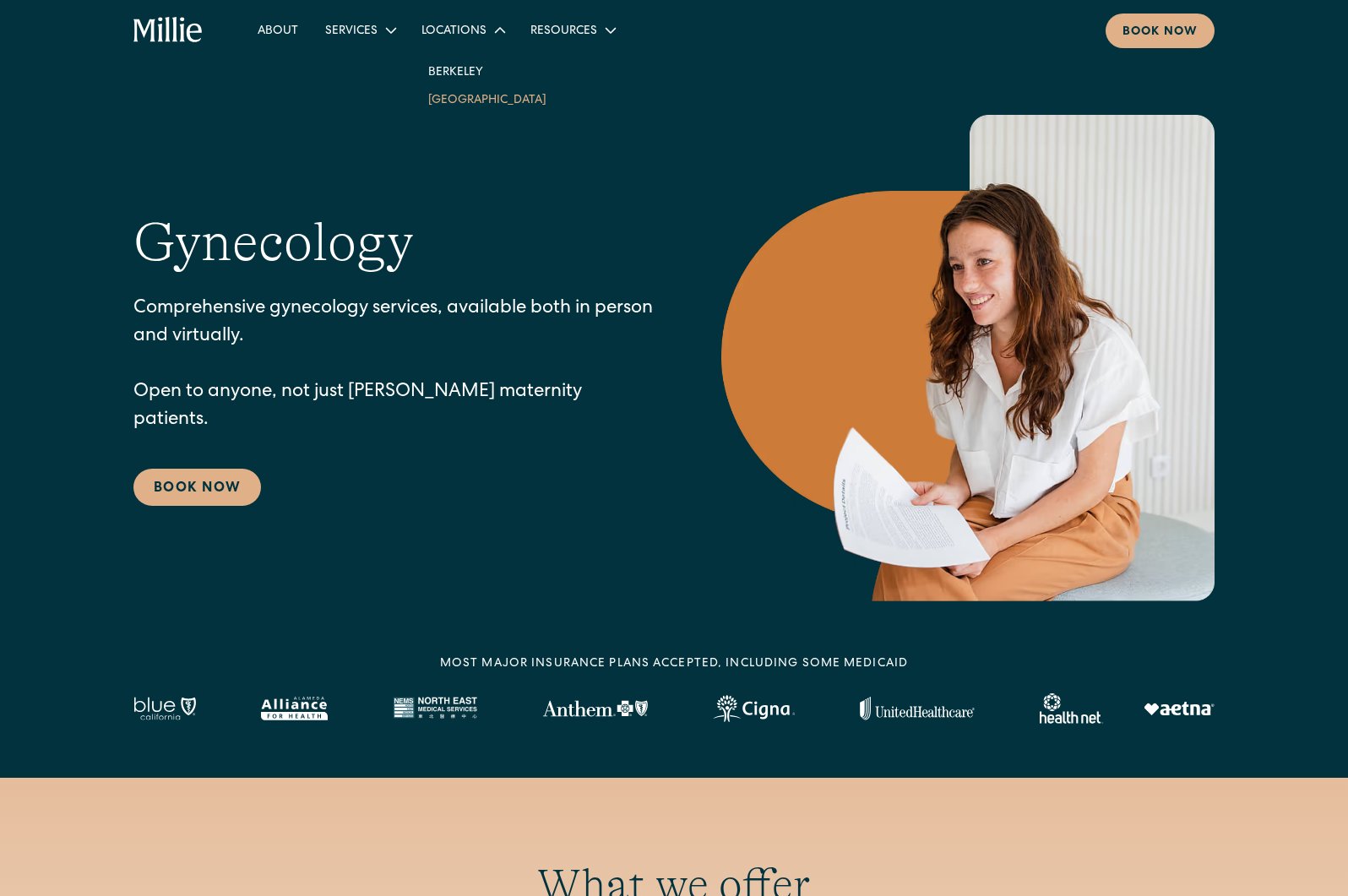
click at [453, 109] on link "[GEOGRAPHIC_DATA]" at bounding box center [488, 99] width 145 height 28
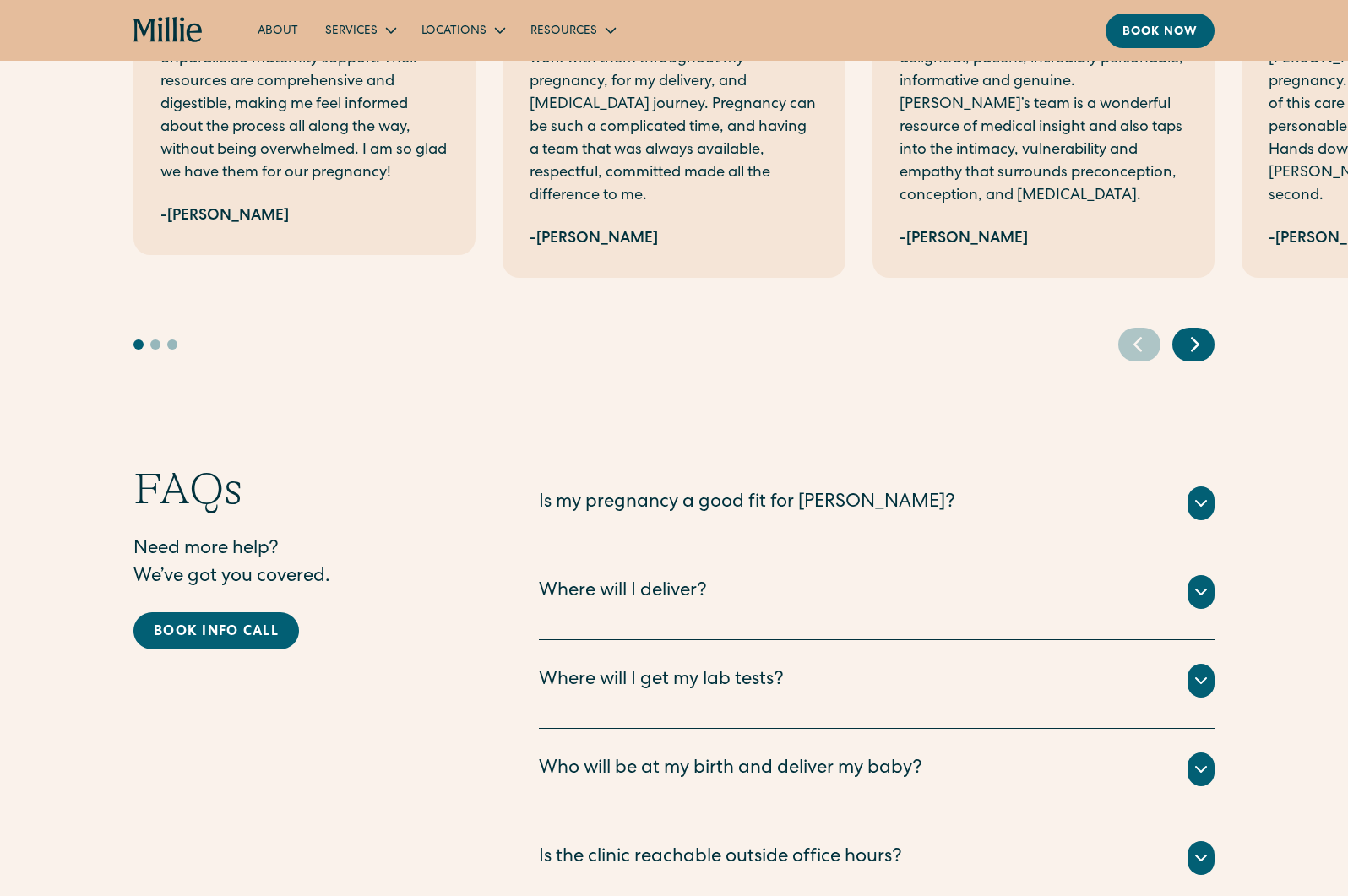
scroll to position [2676, 0]
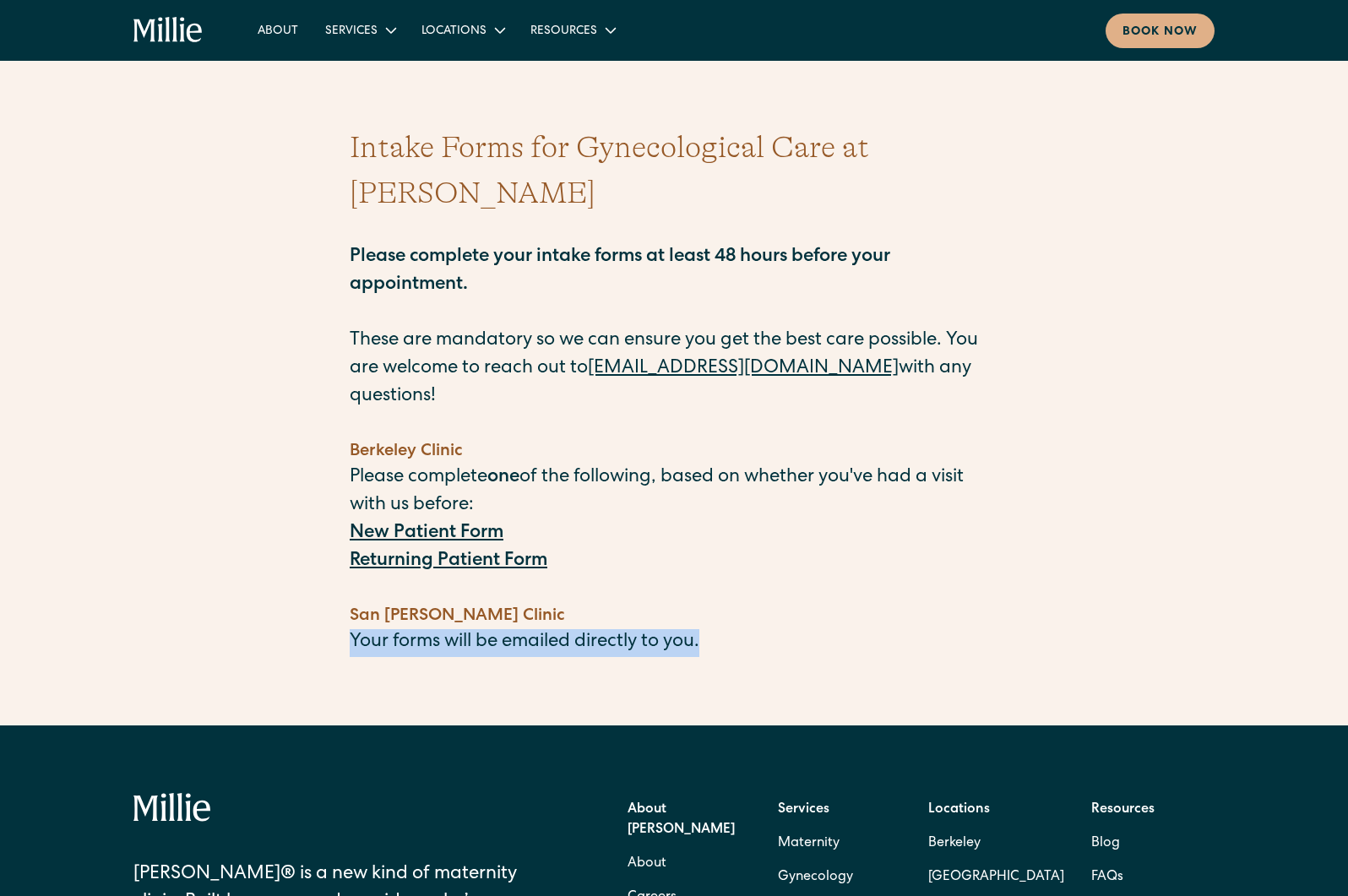
drag, startPoint x: 349, startPoint y: 569, endPoint x: 740, endPoint y: 574, distance: 391.0
click at [740, 629] on p "Your forms will be emailed directly to you." at bounding box center [674, 643] width 649 height 28
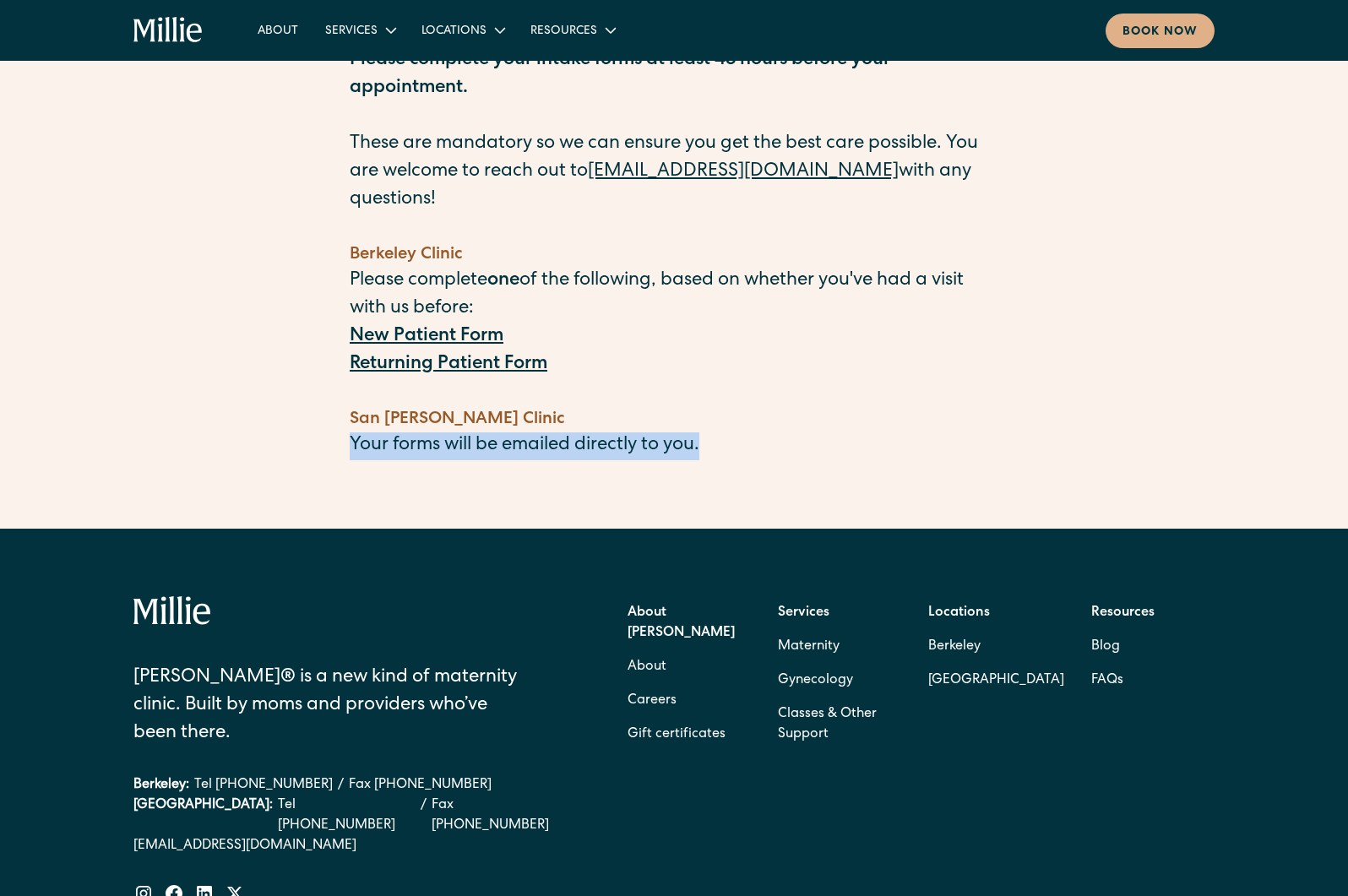
scroll to position [95, 0]
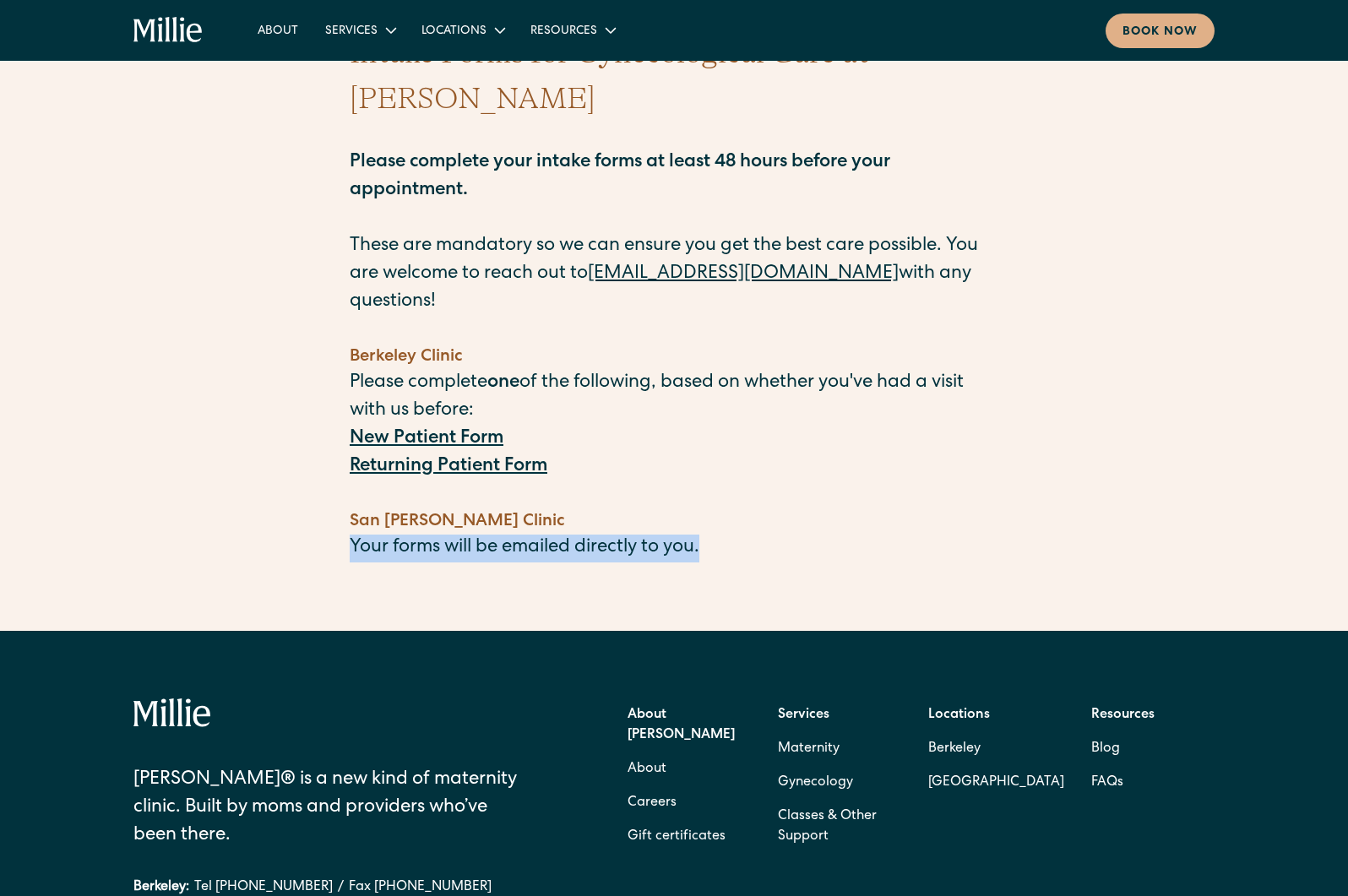
click at [383, 430] on strong "New Patient Form" at bounding box center [426, 439] width 154 height 18
